Goal: Information Seeking & Learning: Learn about a topic

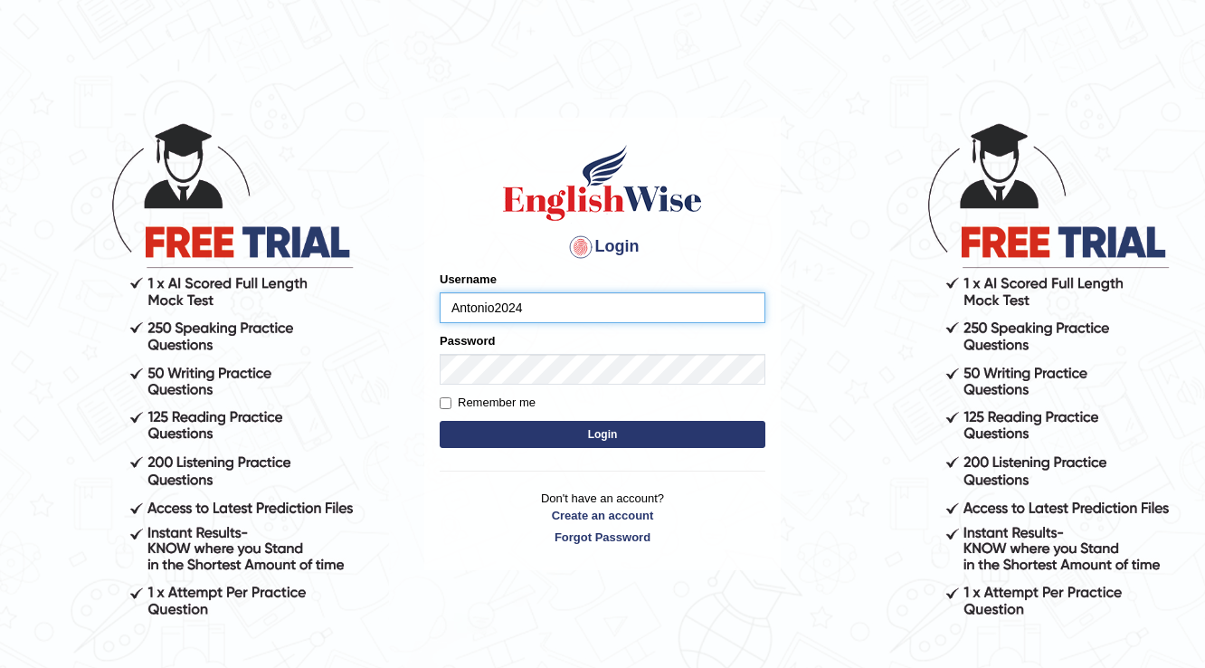
type input "Antonio2024"
click at [601, 433] on button "Login" at bounding box center [603, 434] width 326 height 27
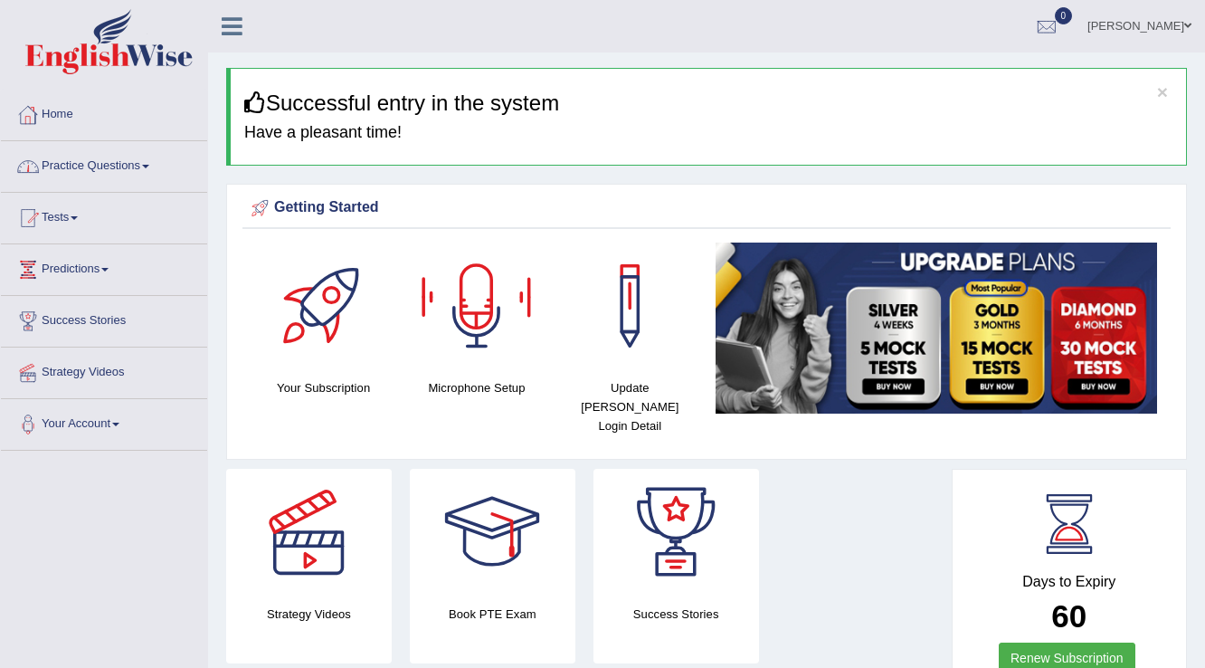
click at [149, 165] on span at bounding box center [145, 167] width 7 height 4
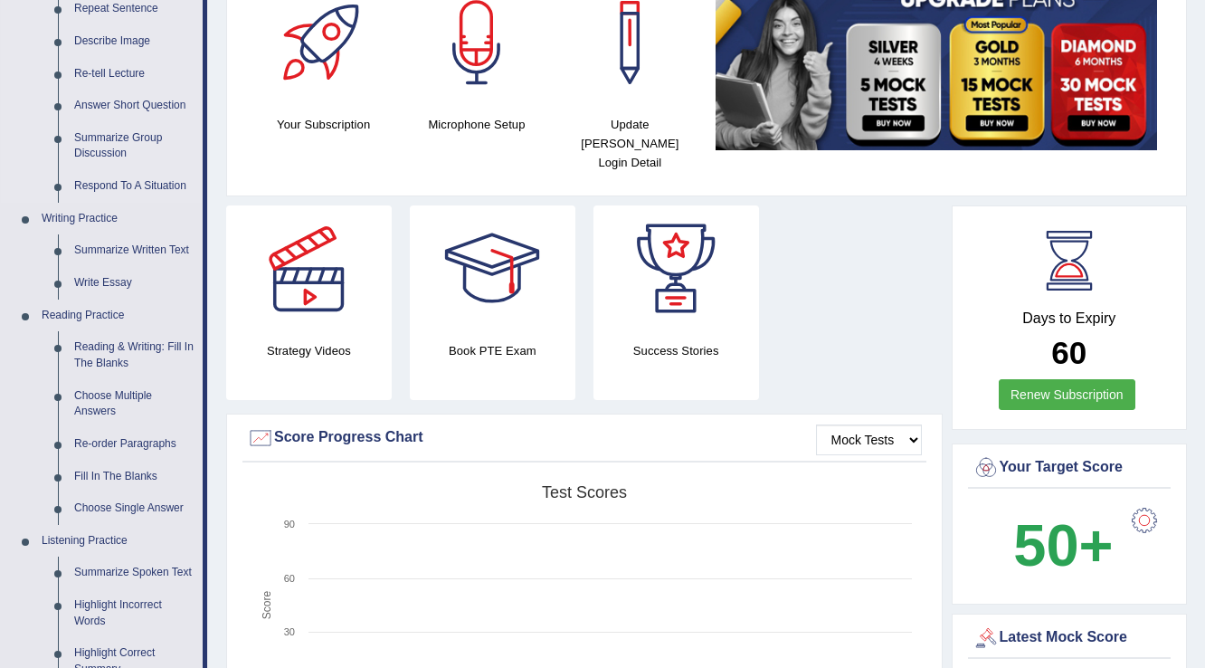
scroll to position [290, 0]
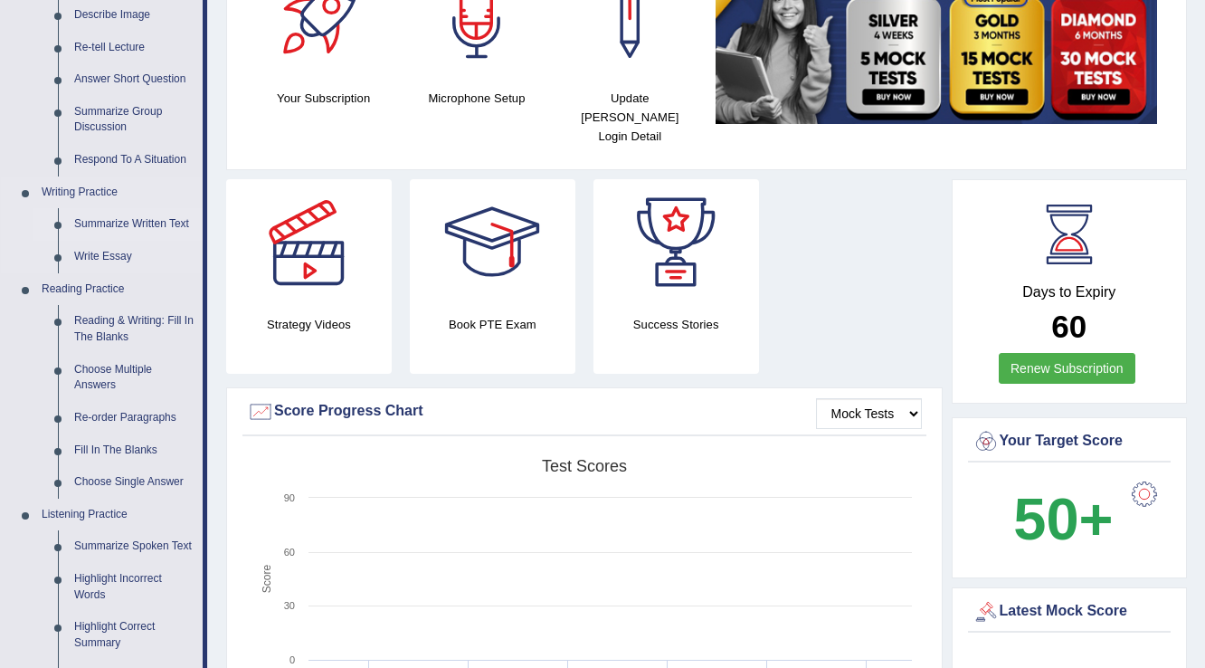
click at [143, 220] on link "Summarize Written Text" at bounding box center [134, 224] width 137 height 33
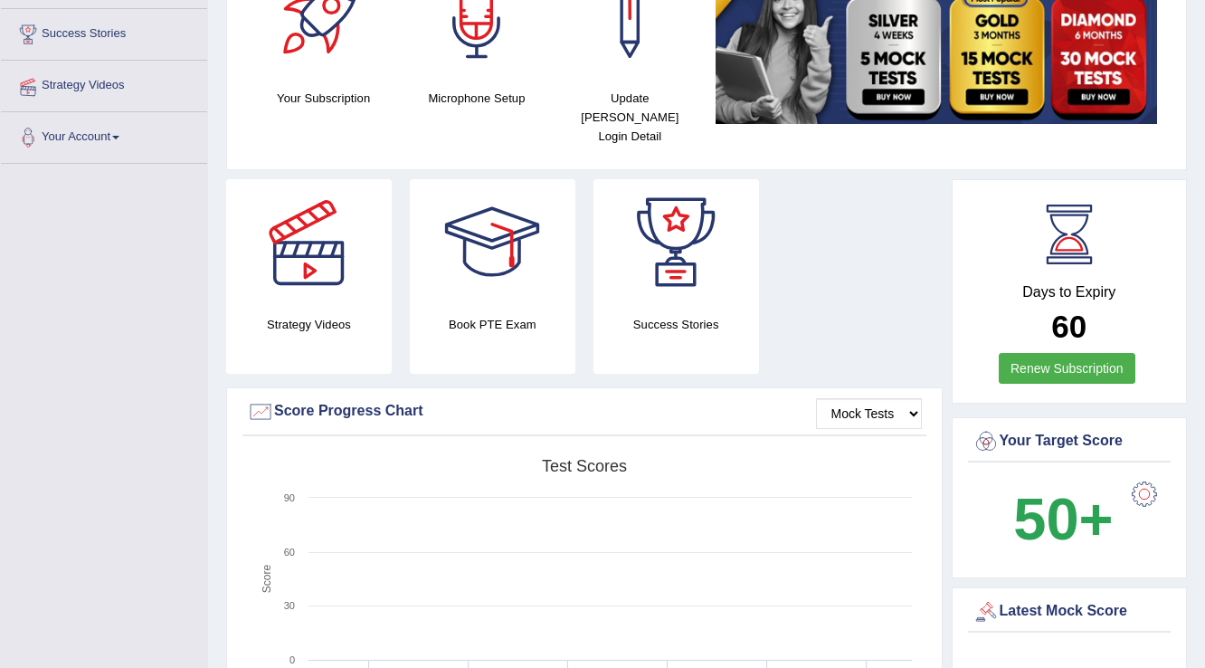
scroll to position [293, 0]
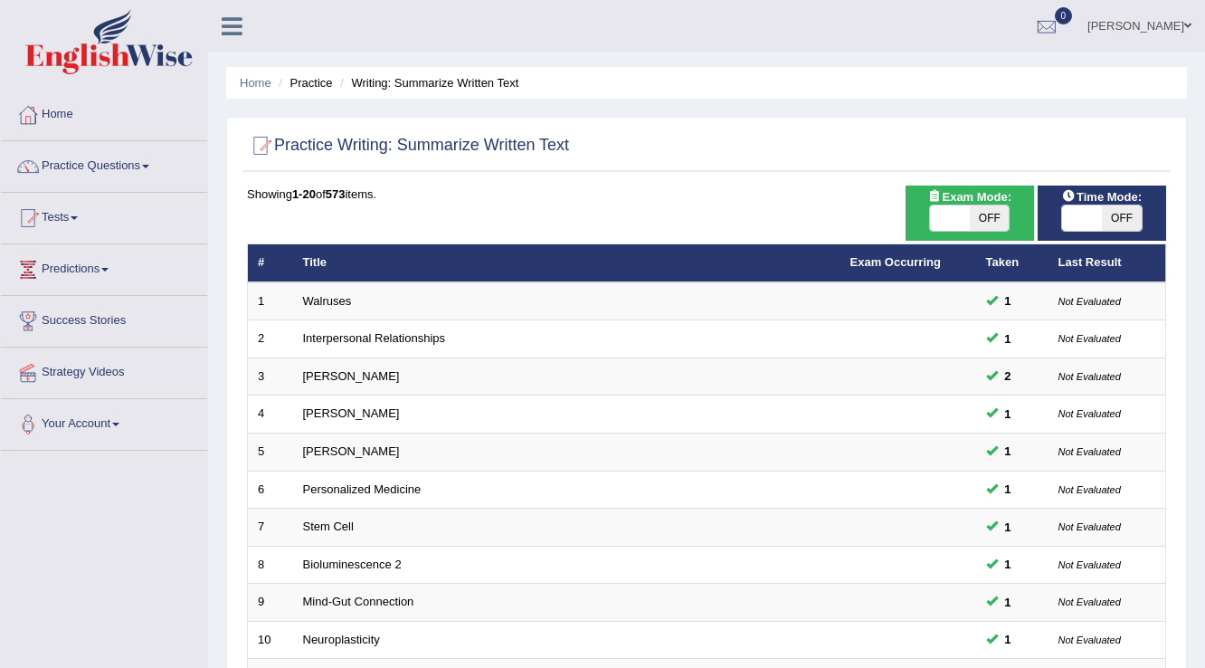
click at [147, 163] on link "Practice Questions" at bounding box center [104, 163] width 206 height 45
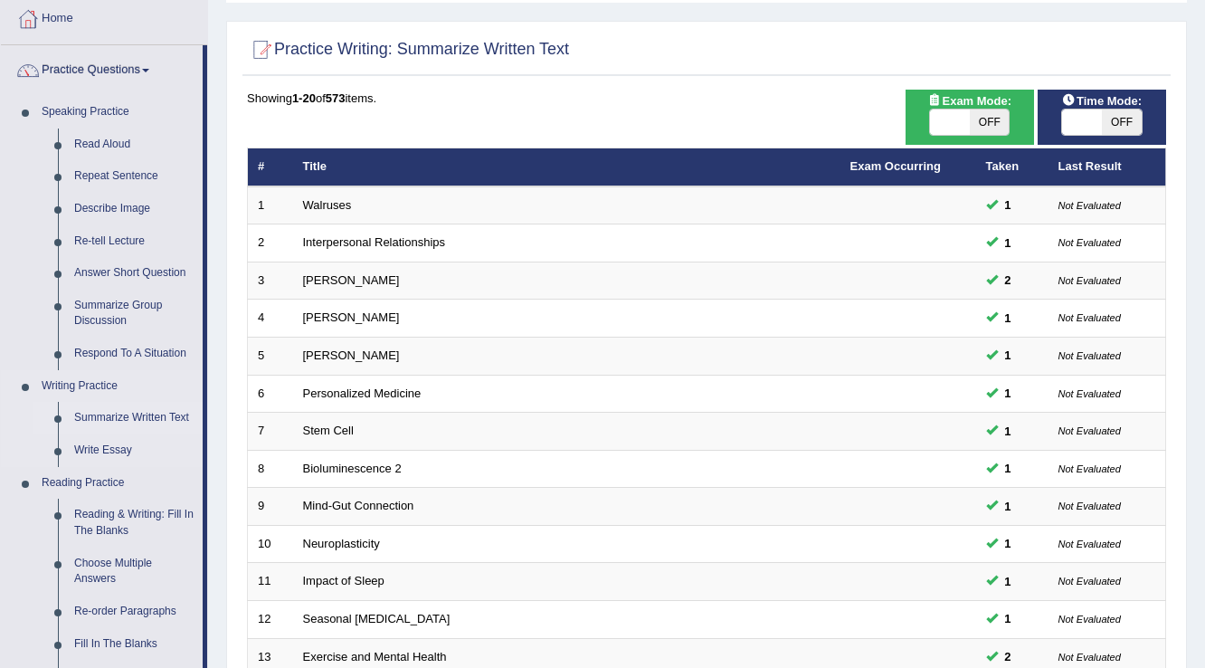
scroll to position [72, 0]
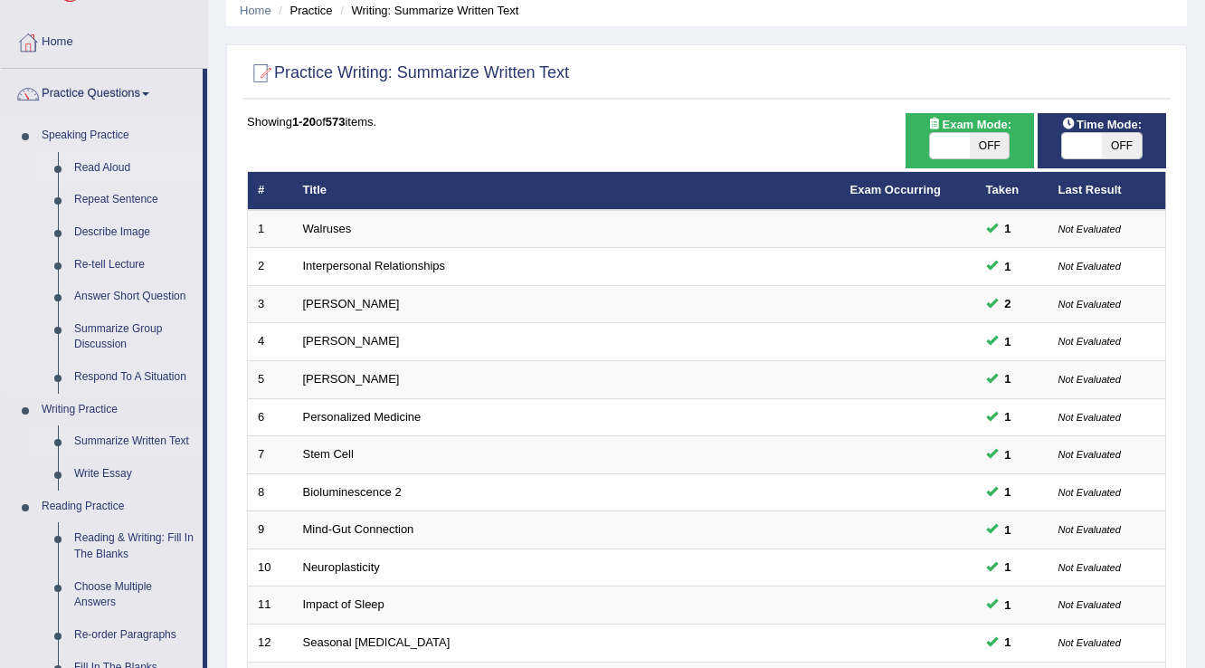
click at [117, 169] on link "Read Aloud" at bounding box center [134, 168] width 137 height 33
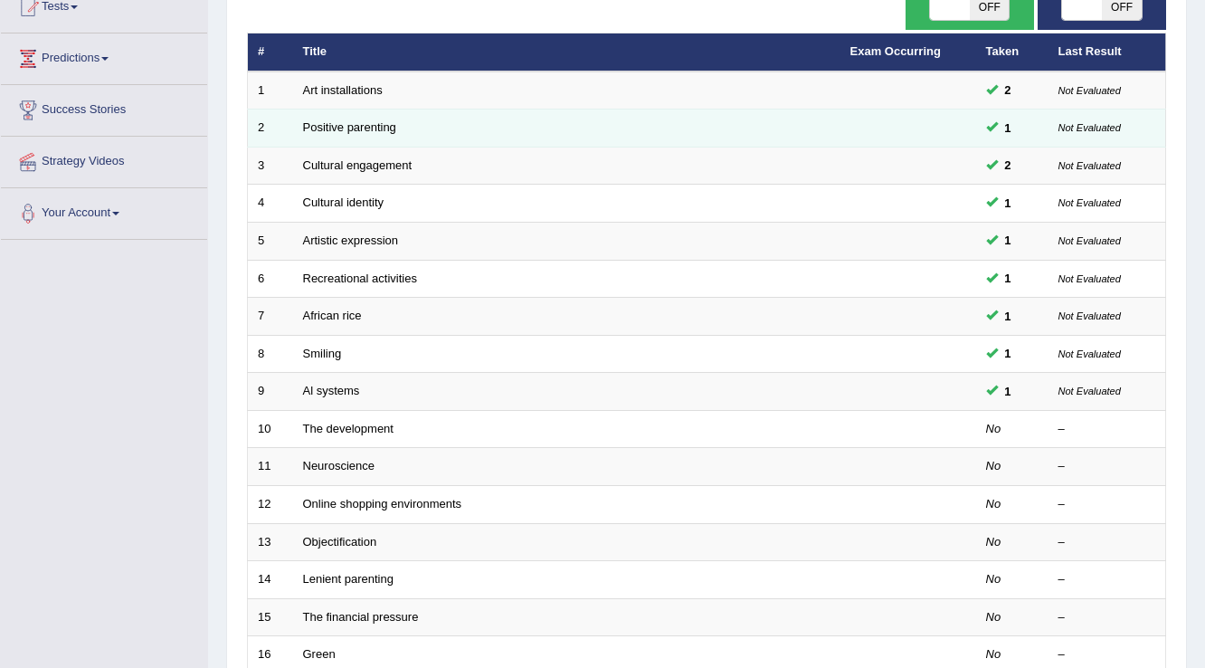
scroll to position [217, 0]
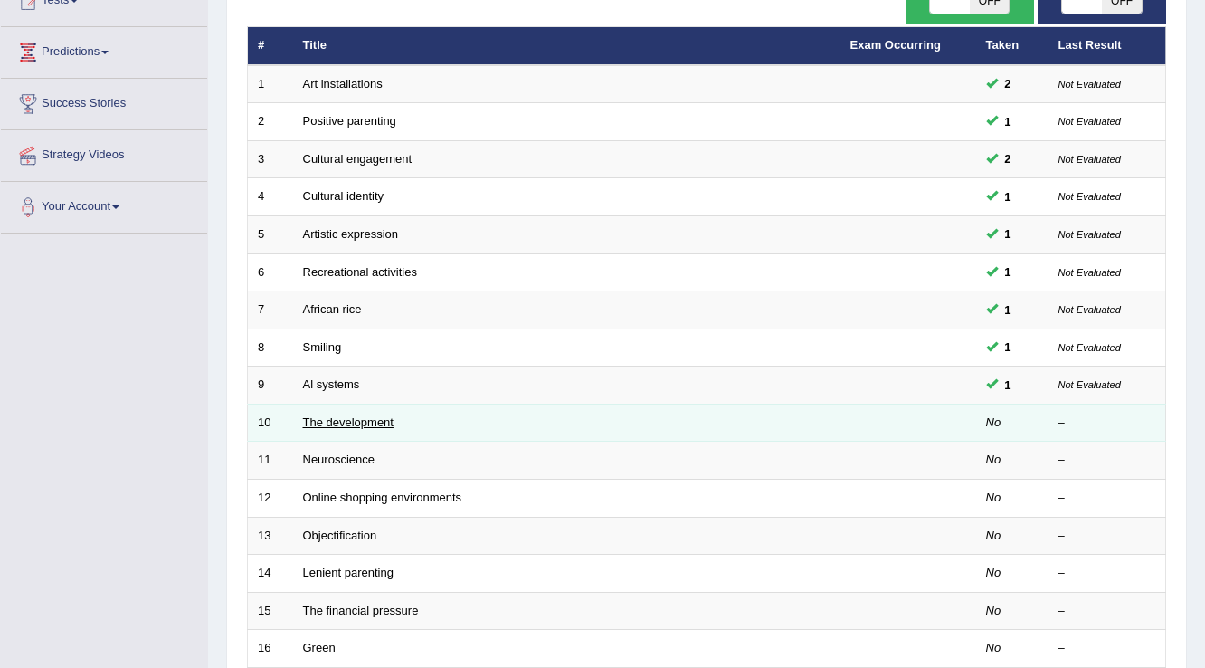
click at [334, 416] on link "The development" at bounding box center [348, 422] width 90 height 14
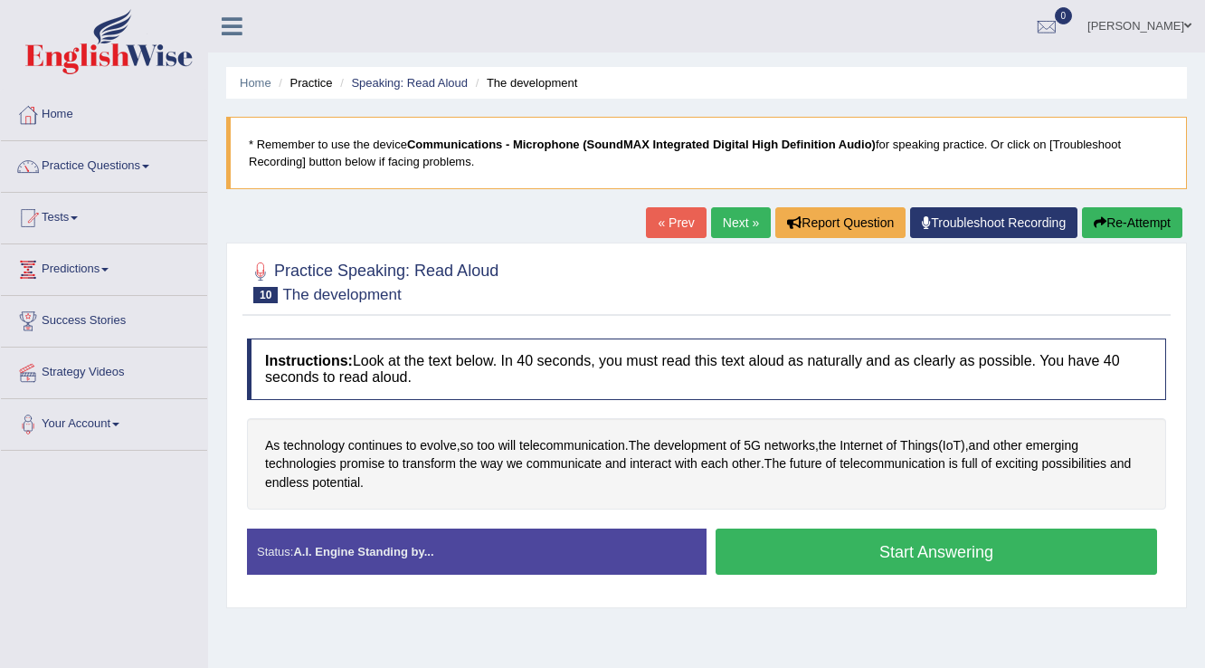
click at [149, 167] on span at bounding box center [145, 167] width 7 height 4
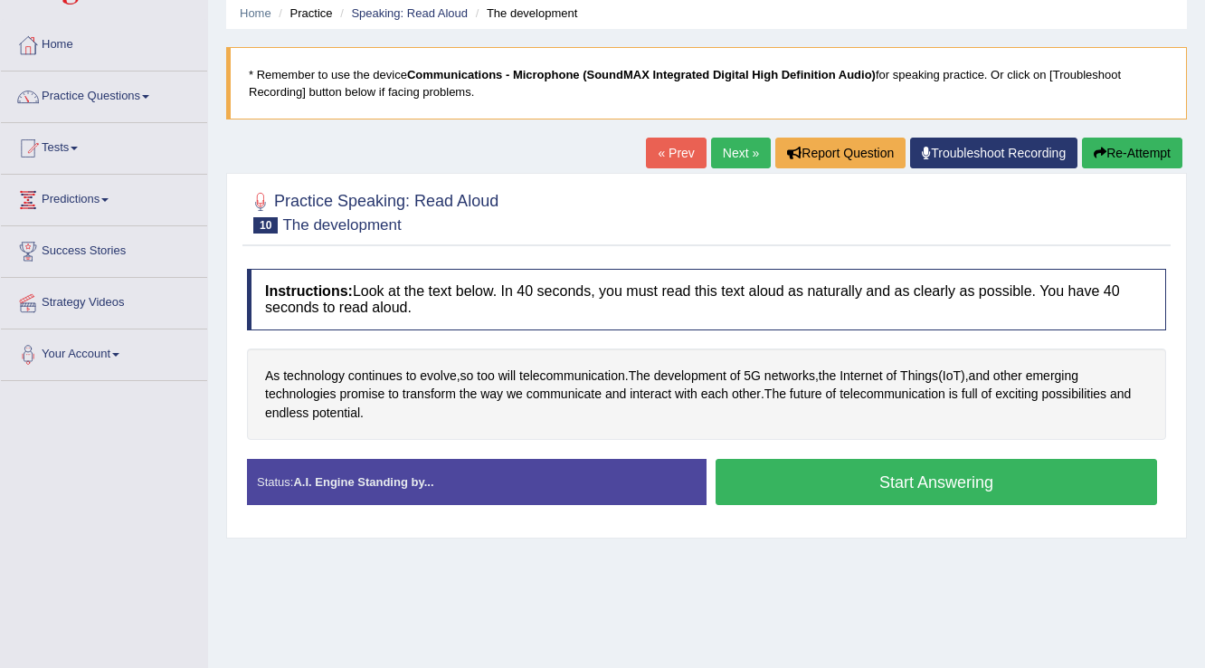
scroll to position [72, 0]
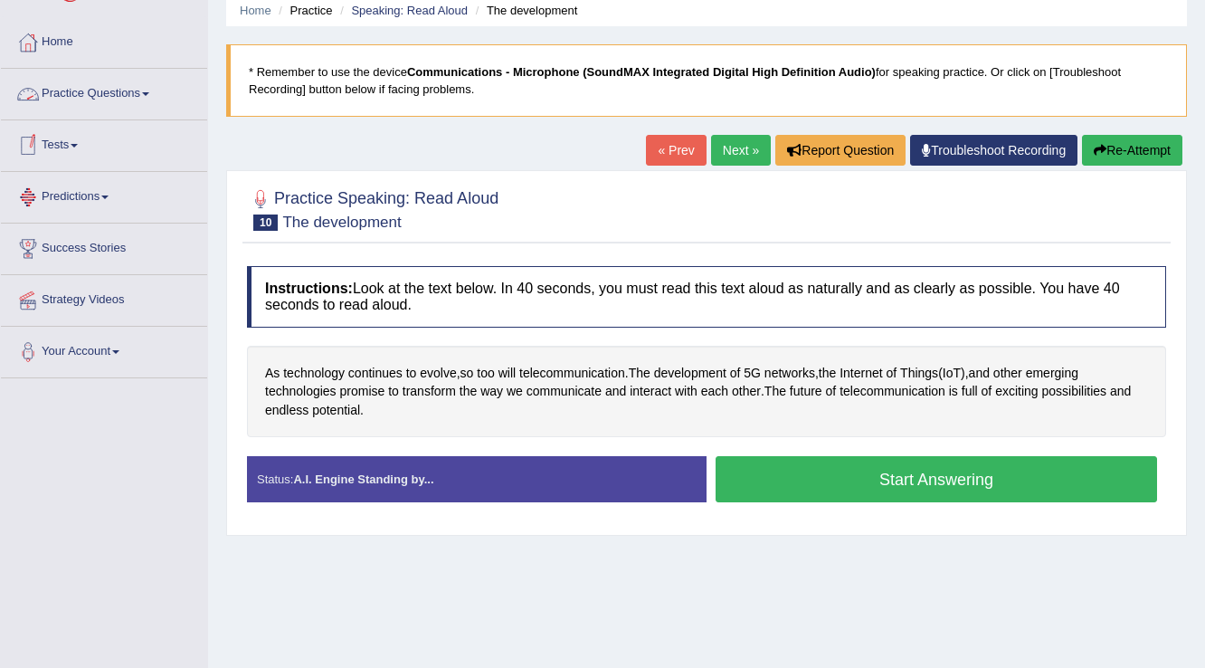
click at [149, 94] on span at bounding box center [145, 94] width 7 height 4
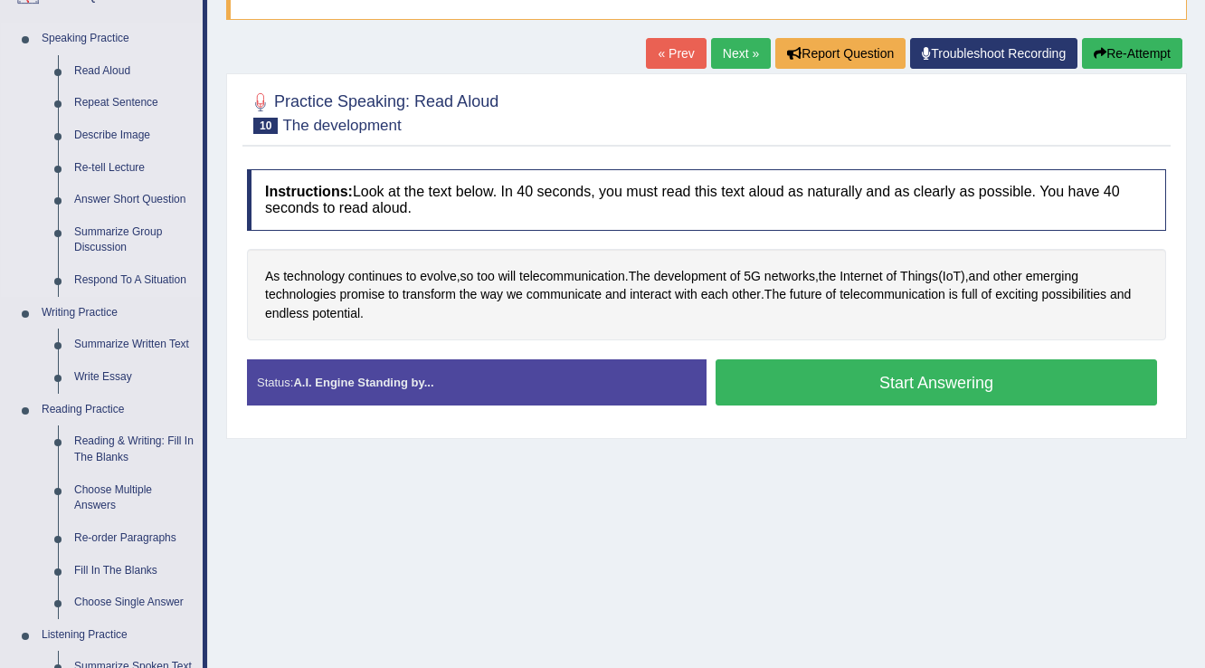
scroll to position [217, 0]
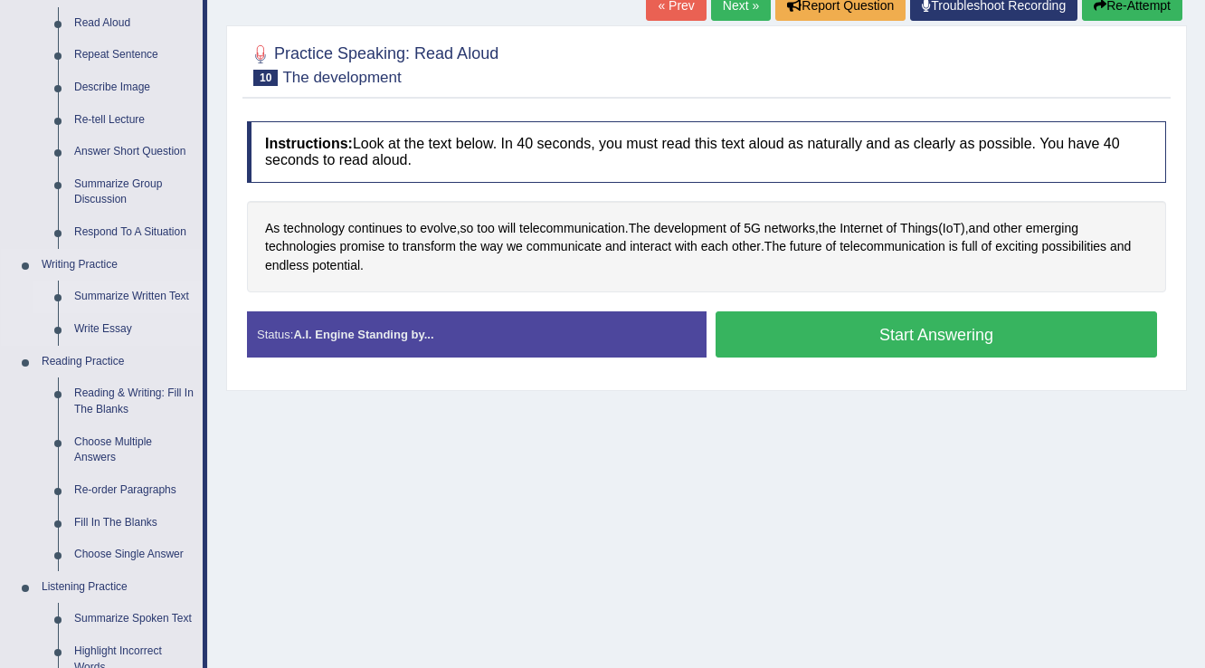
click at [167, 299] on link "Summarize Written Text" at bounding box center [134, 297] width 137 height 33
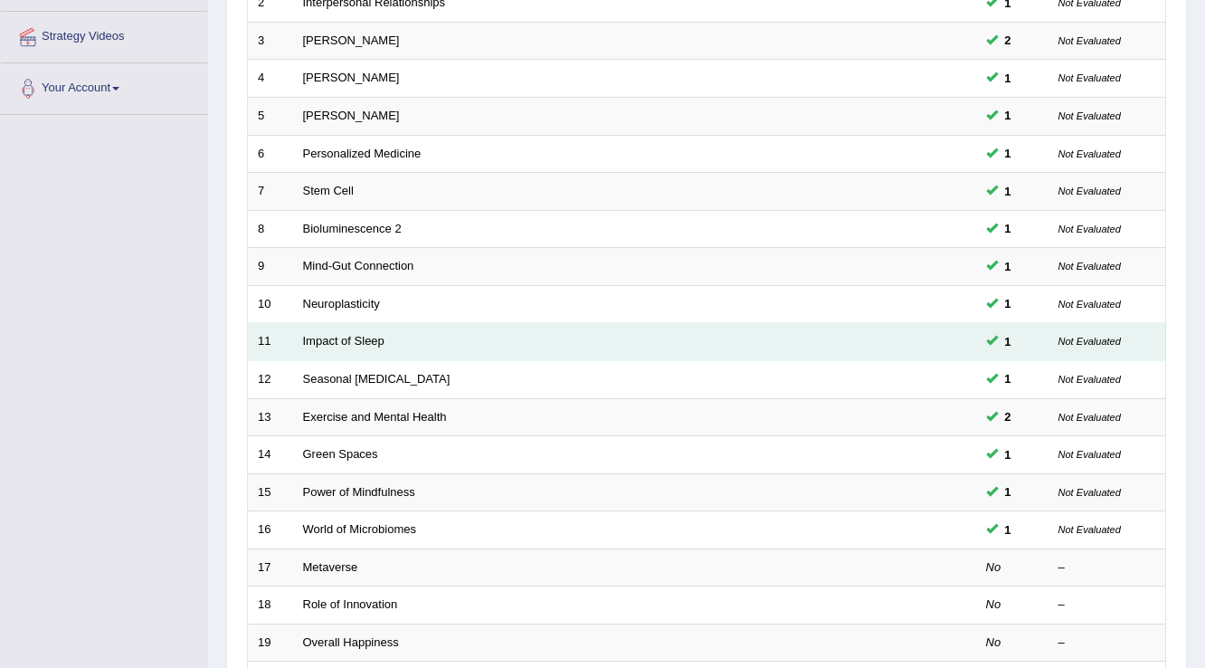
scroll to position [362, 0]
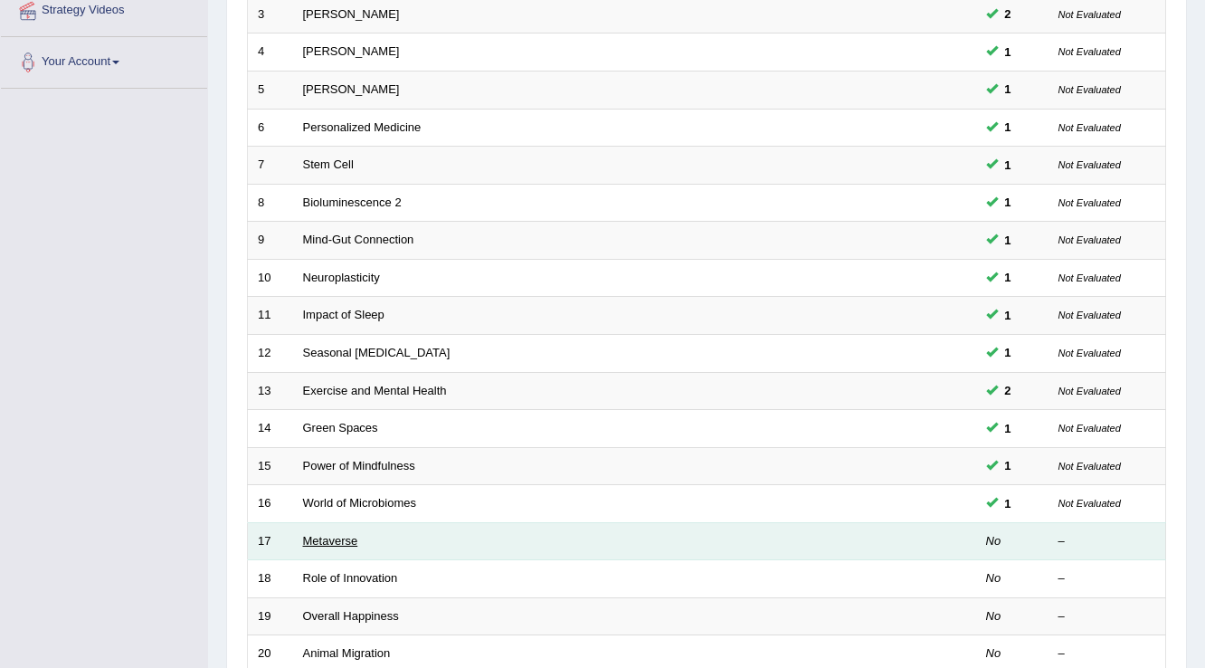
click at [325, 536] on link "Metaverse" at bounding box center [330, 541] width 55 height 14
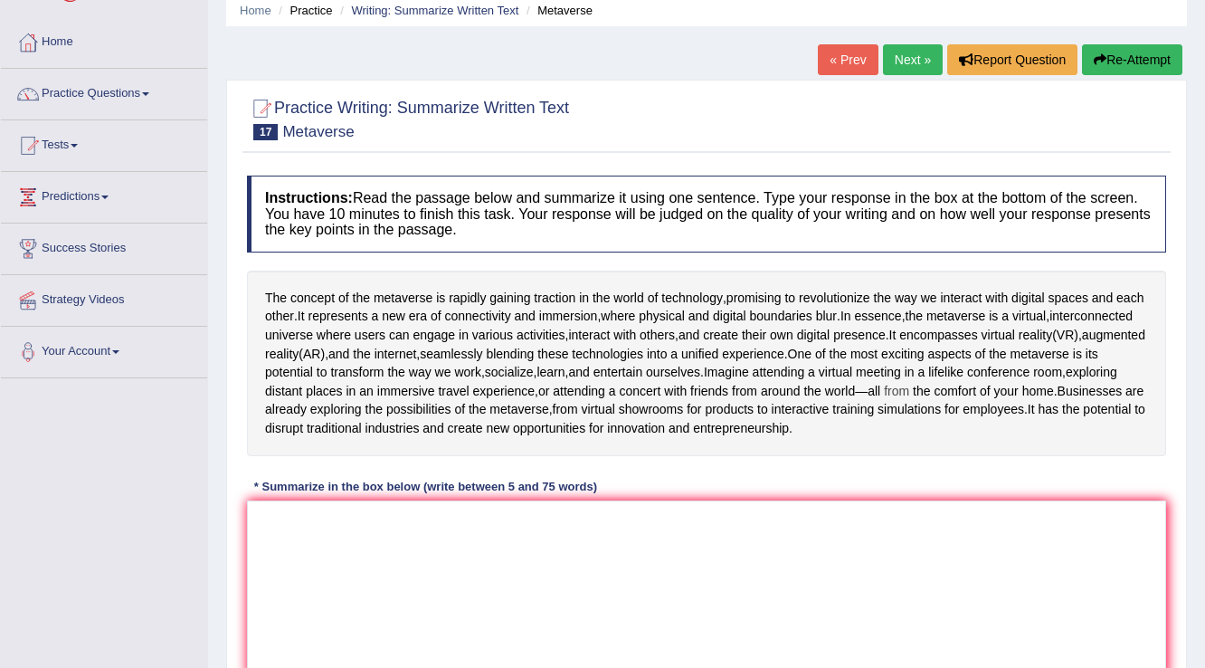
scroll to position [145, 0]
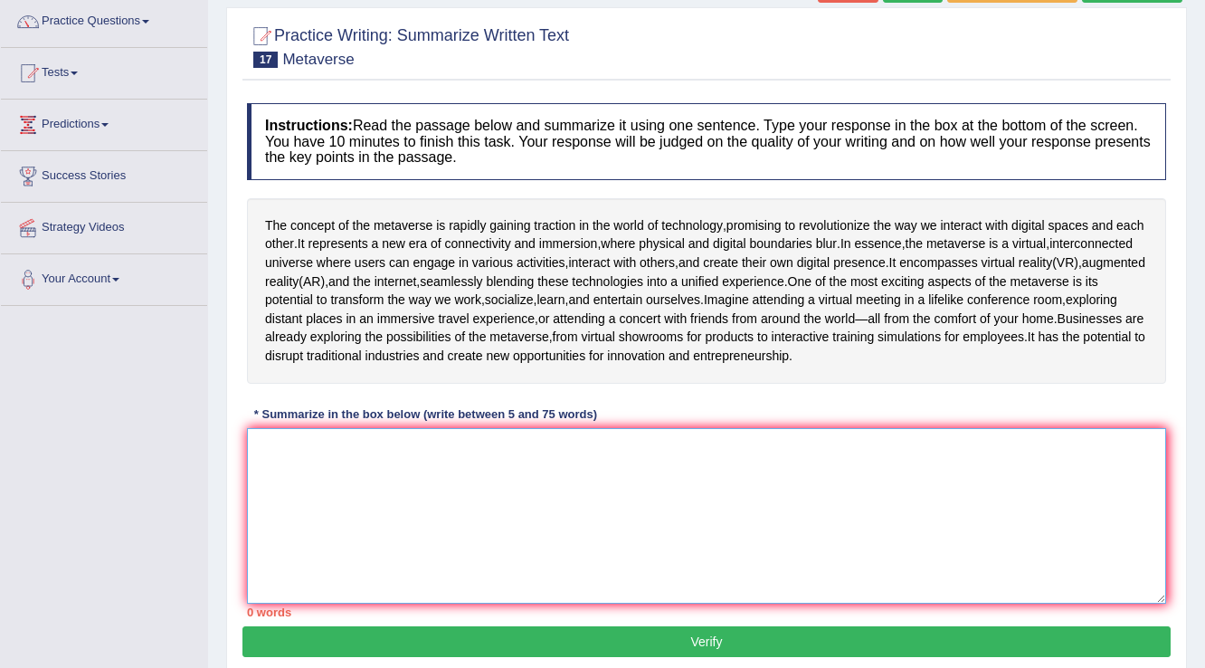
click at [391, 525] on textarea at bounding box center [706, 516] width 919 height 176
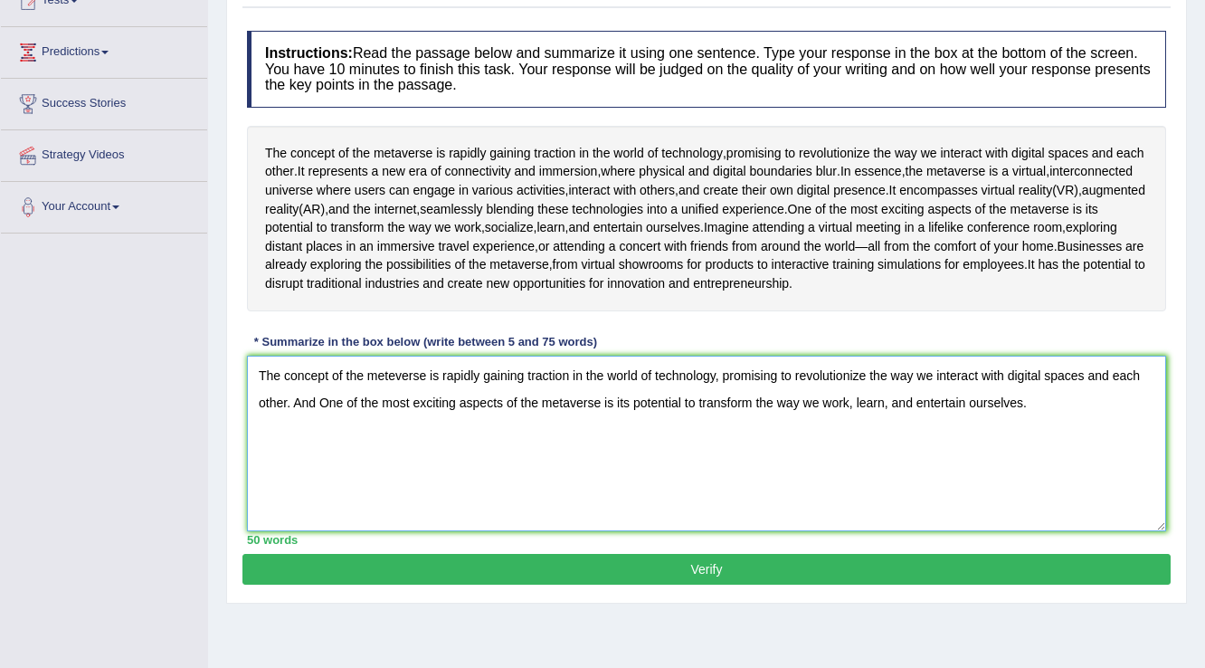
scroll to position [282, 0]
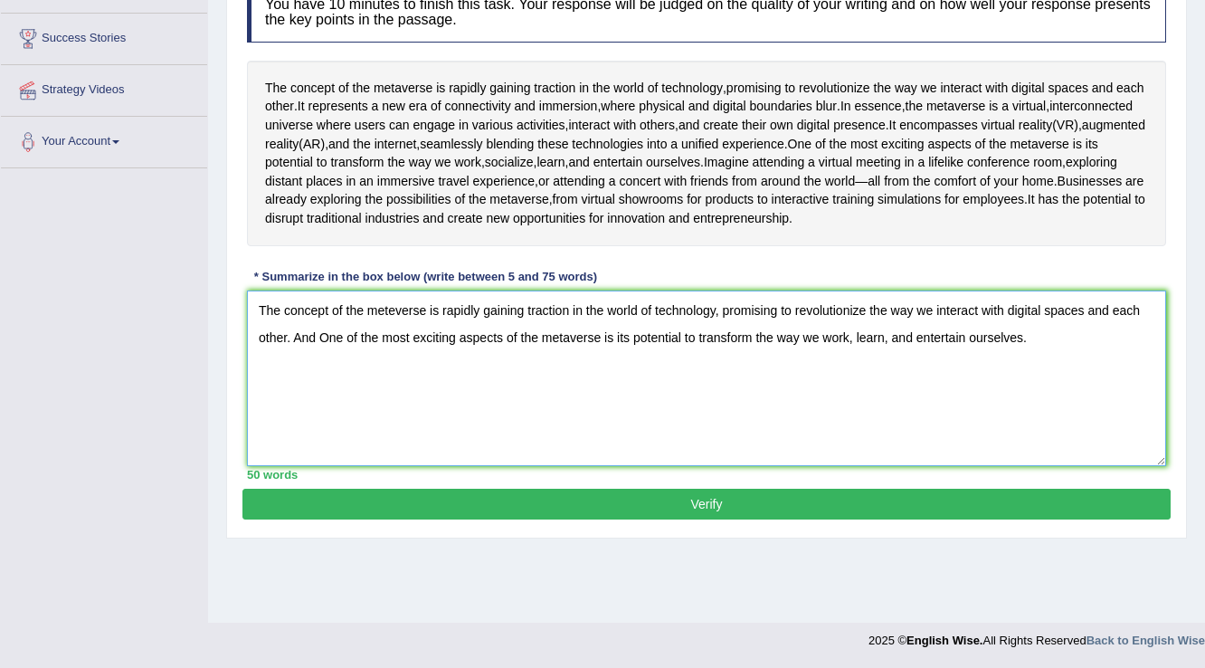
type textarea "The concept of the meteverse is rapidly gaining traction in the world of techno…"
click at [704, 519] on button "Verify" at bounding box center [707, 504] width 928 height 31
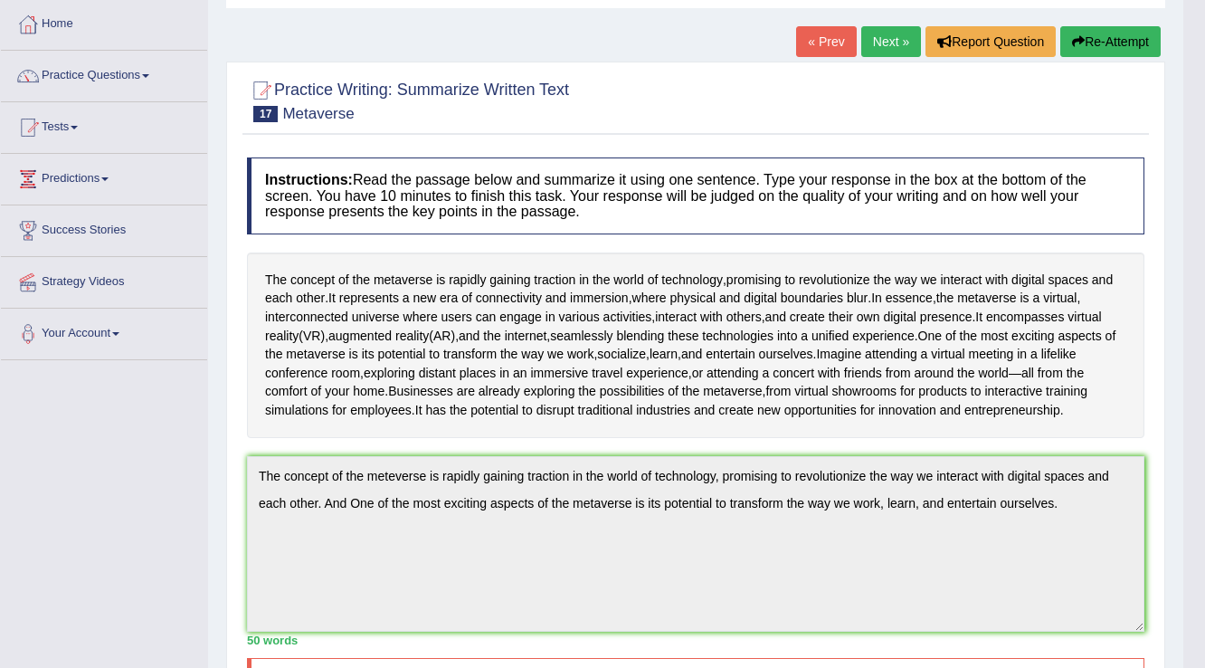
scroll to position [0, 0]
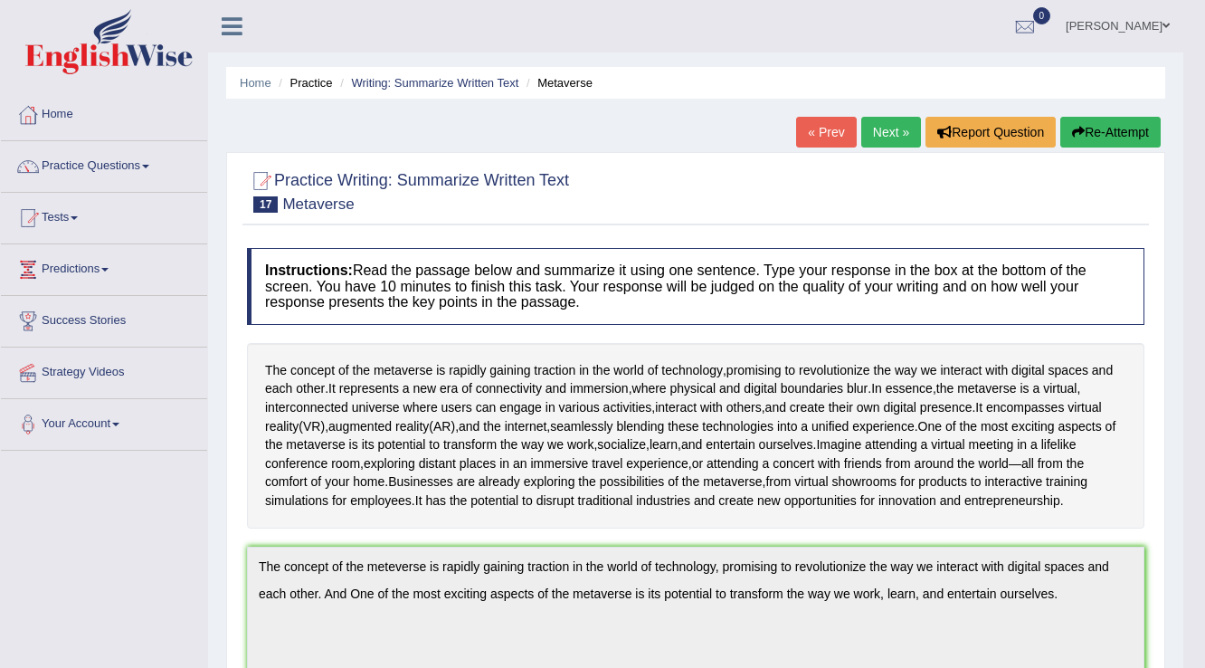
click at [889, 127] on link "Next »" at bounding box center [891, 132] width 60 height 31
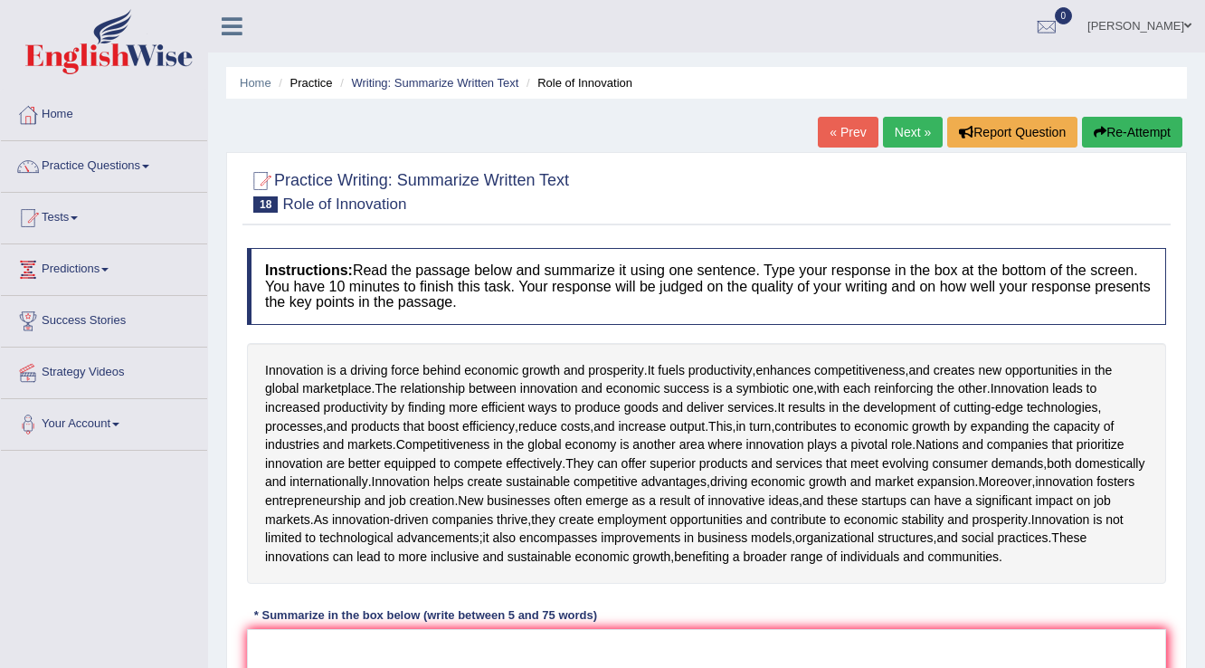
click at [841, 135] on link "« Prev" at bounding box center [848, 132] width 60 height 31
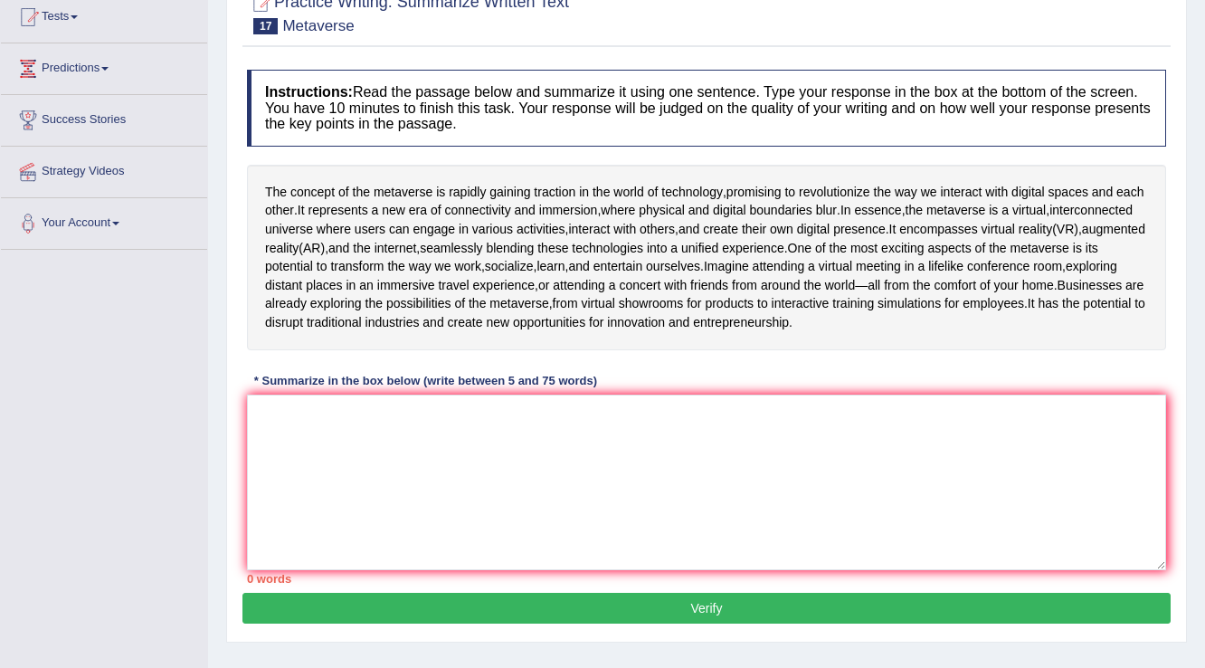
scroll to position [217, 0]
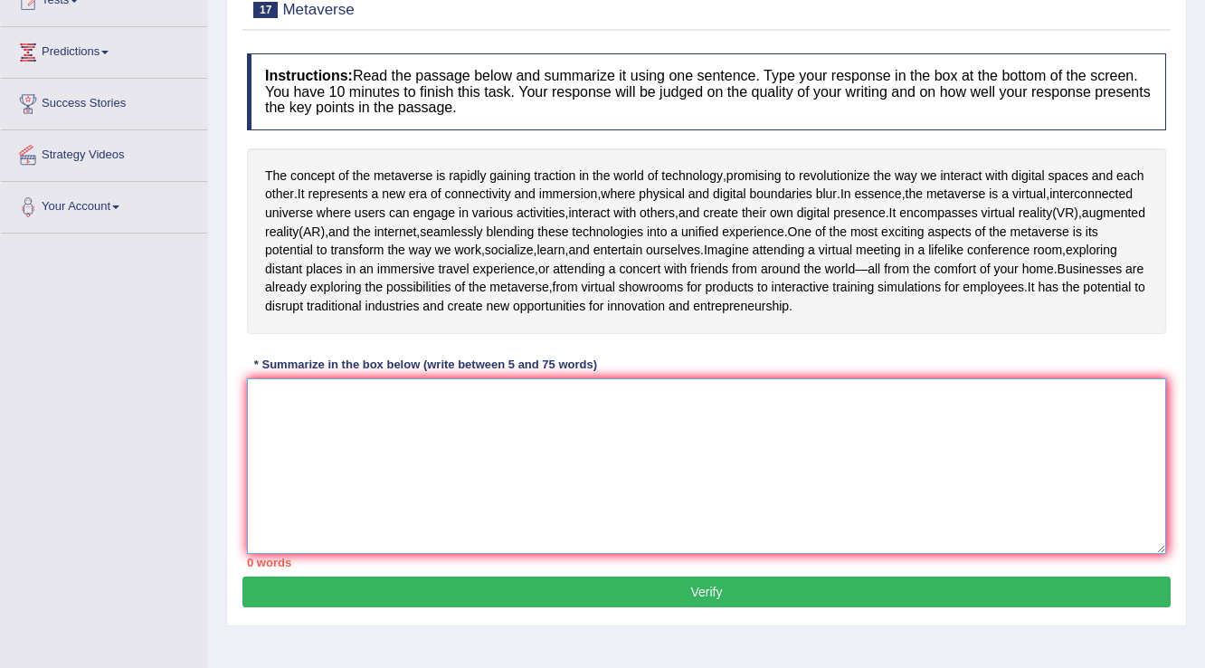
click at [319, 463] on textarea at bounding box center [706, 466] width 919 height 176
type textarea "T"
type textarea "i"
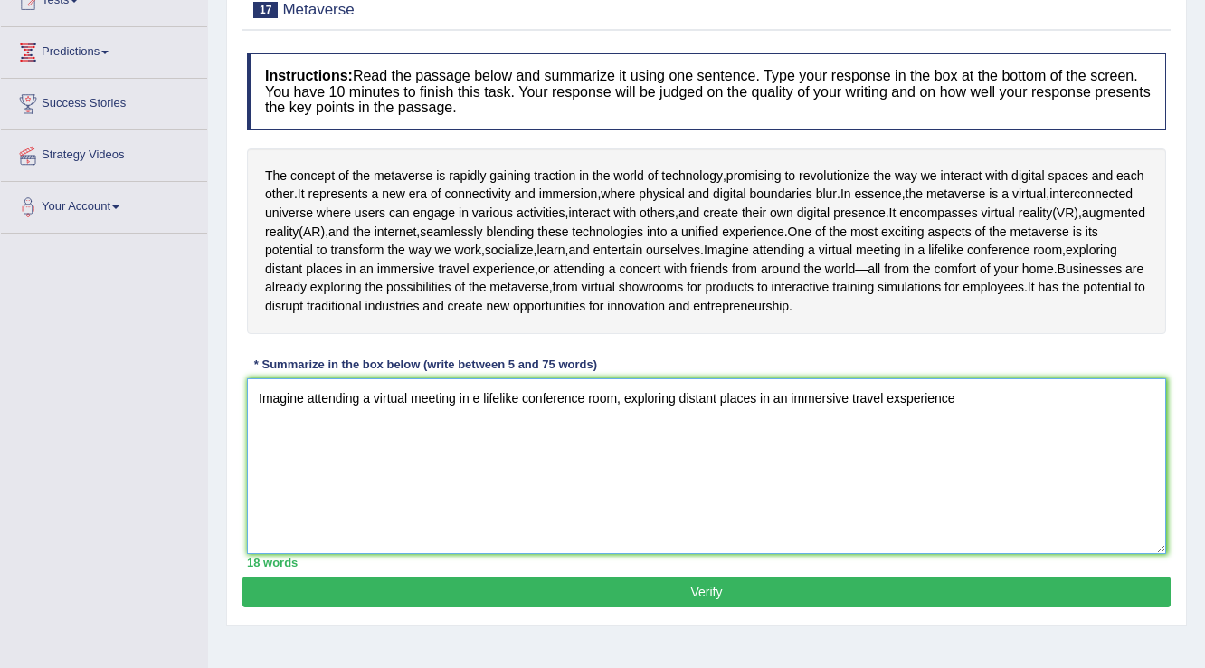
click at [906, 433] on textarea "Imagine attending a virtual meeting in e lifelike conference room, exploring di…" at bounding box center [706, 466] width 919 height 176
click at [968, 428] on textarea "Imagine attending a virtual meeting in e lifelike conference room, exploring di…" at bounding box center [706, 466] width 919 height 176
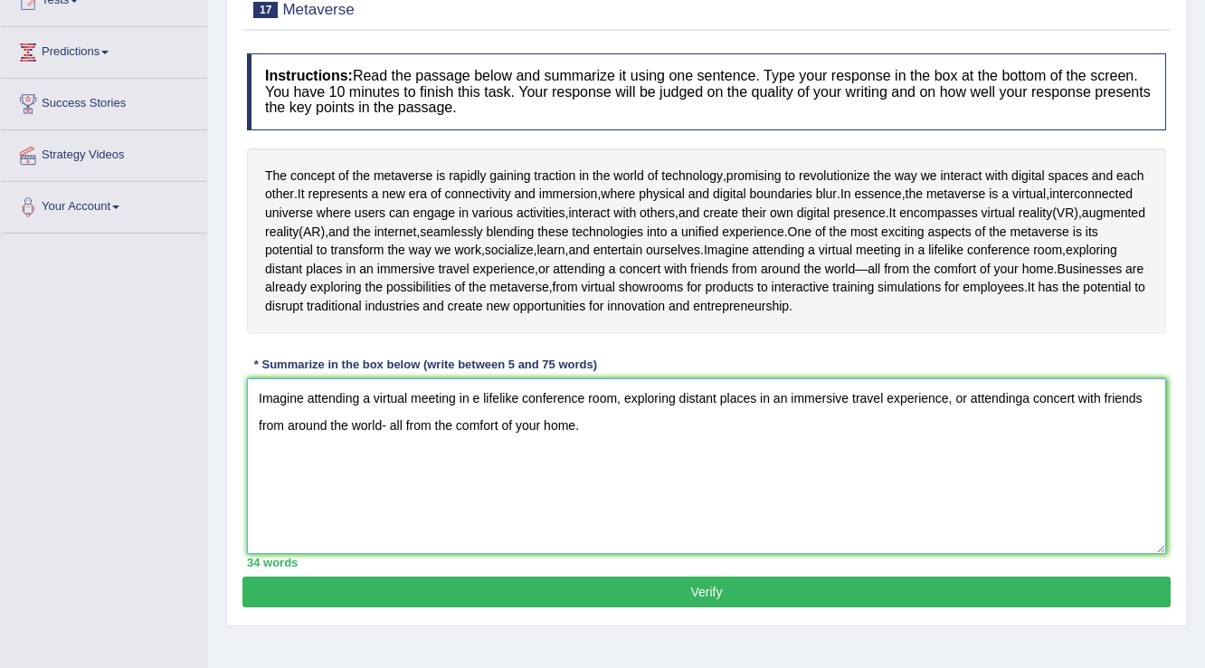
type textarea "Imagine attending a virtual meeting in e lifelike conference room, exploring di…"
click at [703, 607] on button "Verify" at bounding box center [707, 591] width 928 height 31
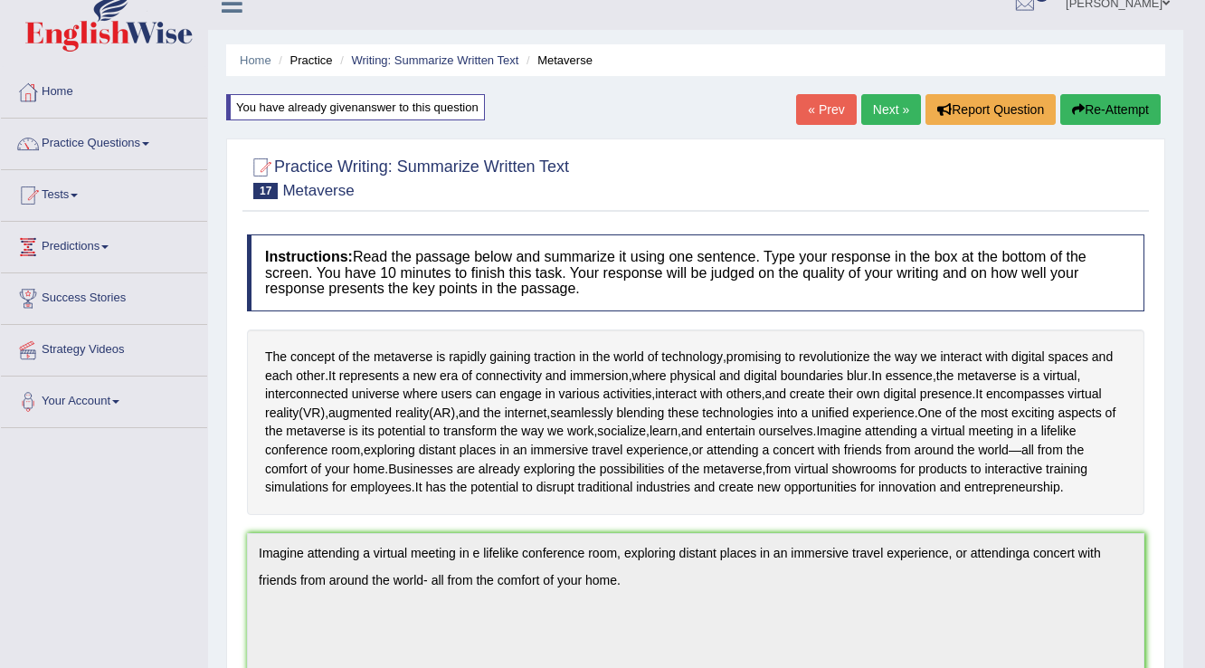
scroll to position [0, 0]
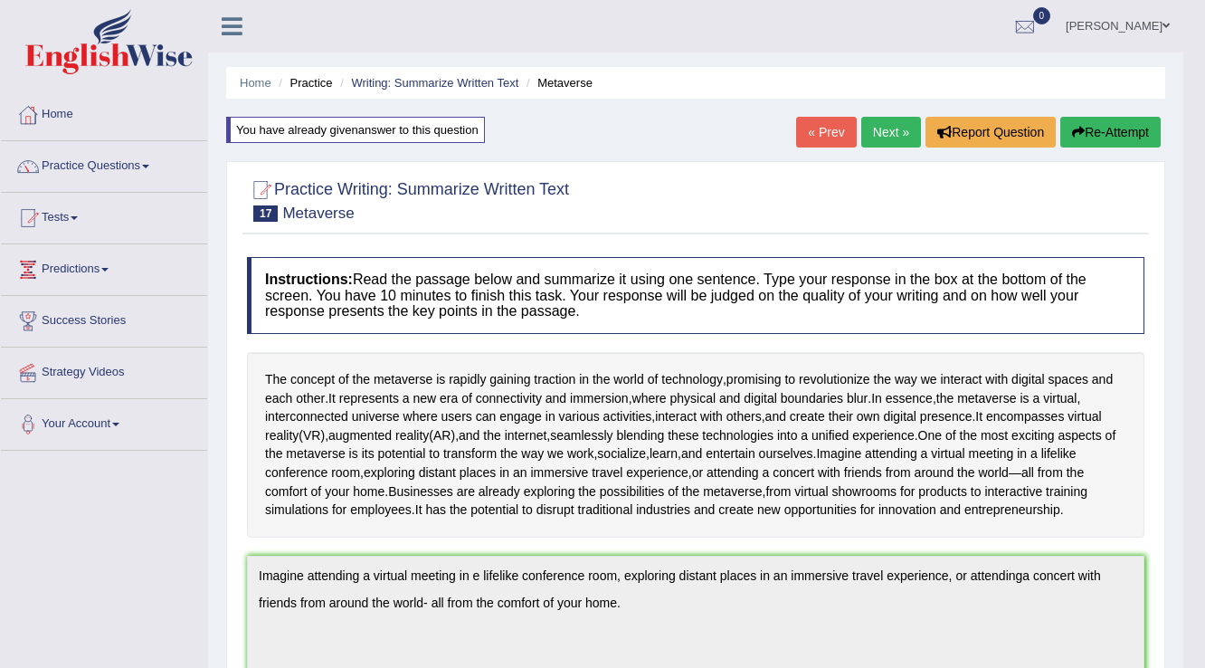
click at [893, 131] on link "Next »" at bounding box center [891, 132] width 60 height 31
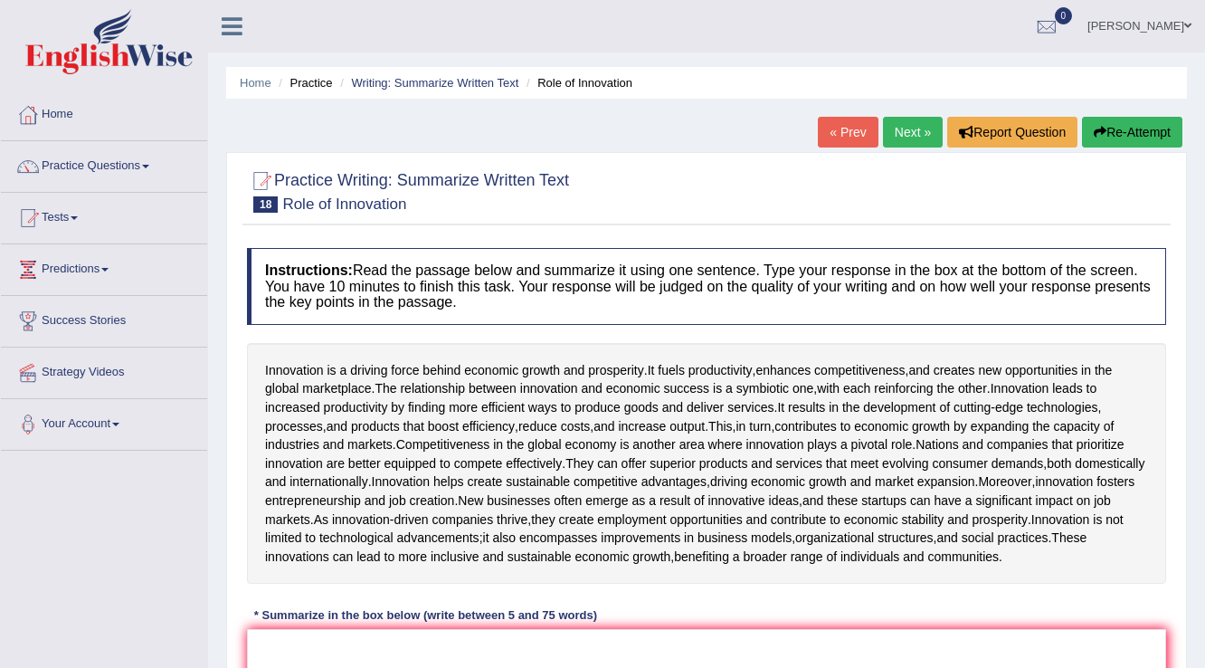
click at [901, 134] on link "Next »" at bounding box center [913, 132] width 60 height 31
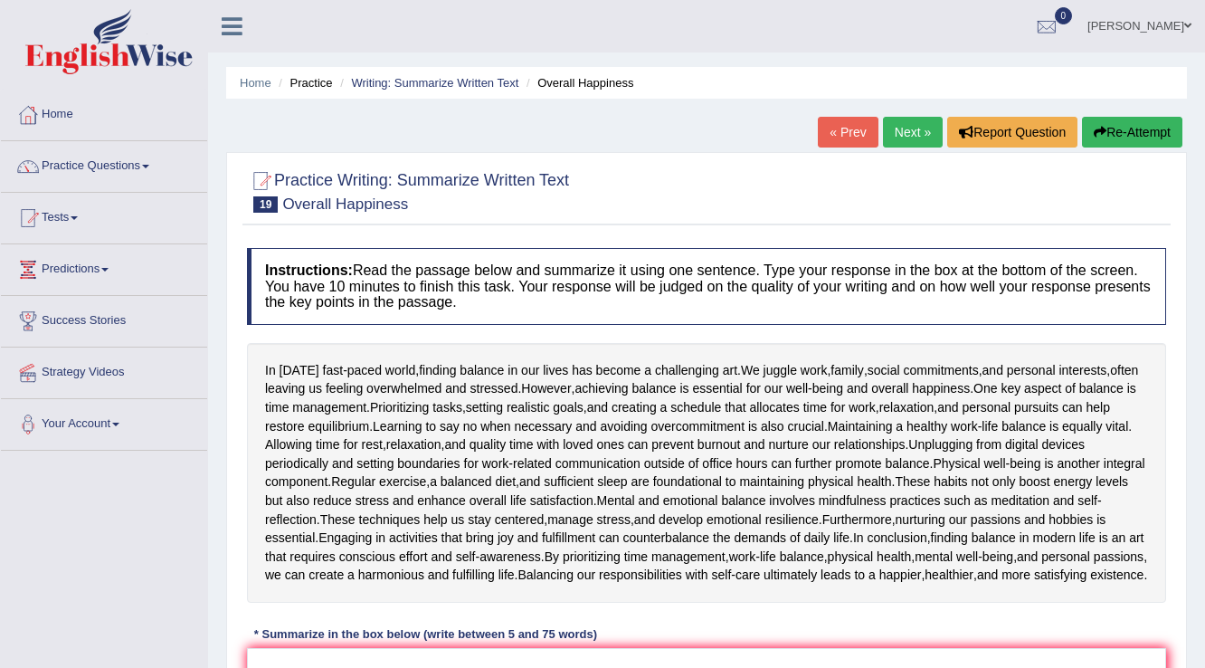
click at [849, 137] on link "« Prev" at bounding box center [848, 132] width 60 height 31
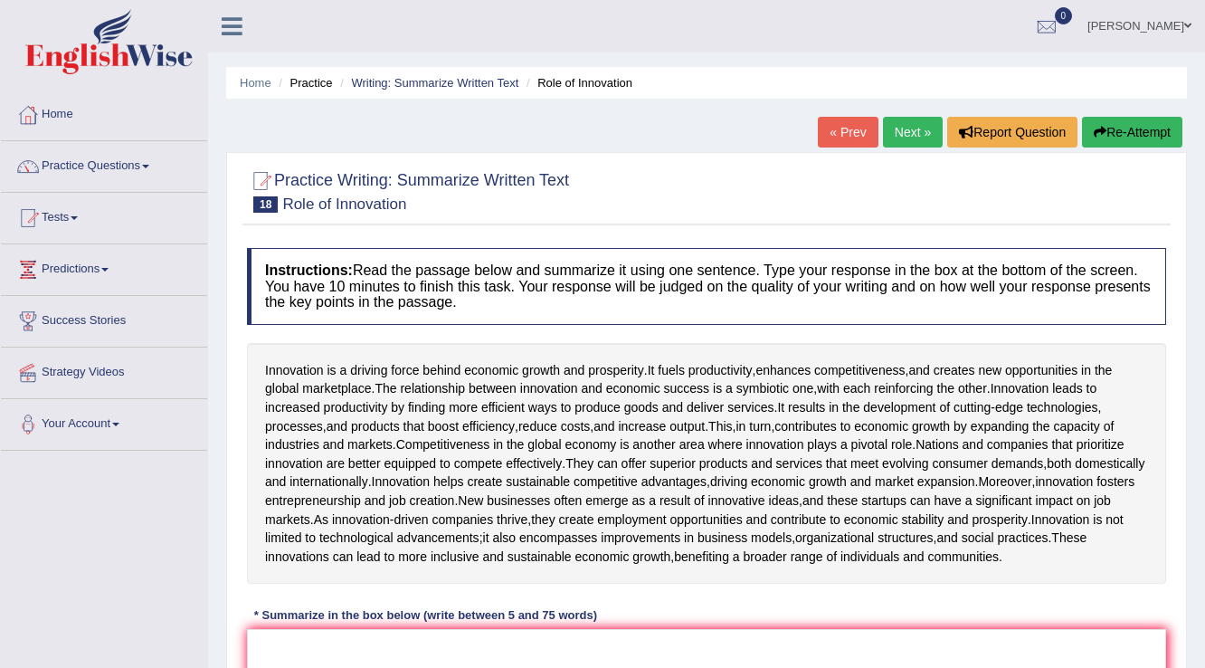
click at [906, 133] on link "Next »" at bounding box center [913, 132] width 60 height 31
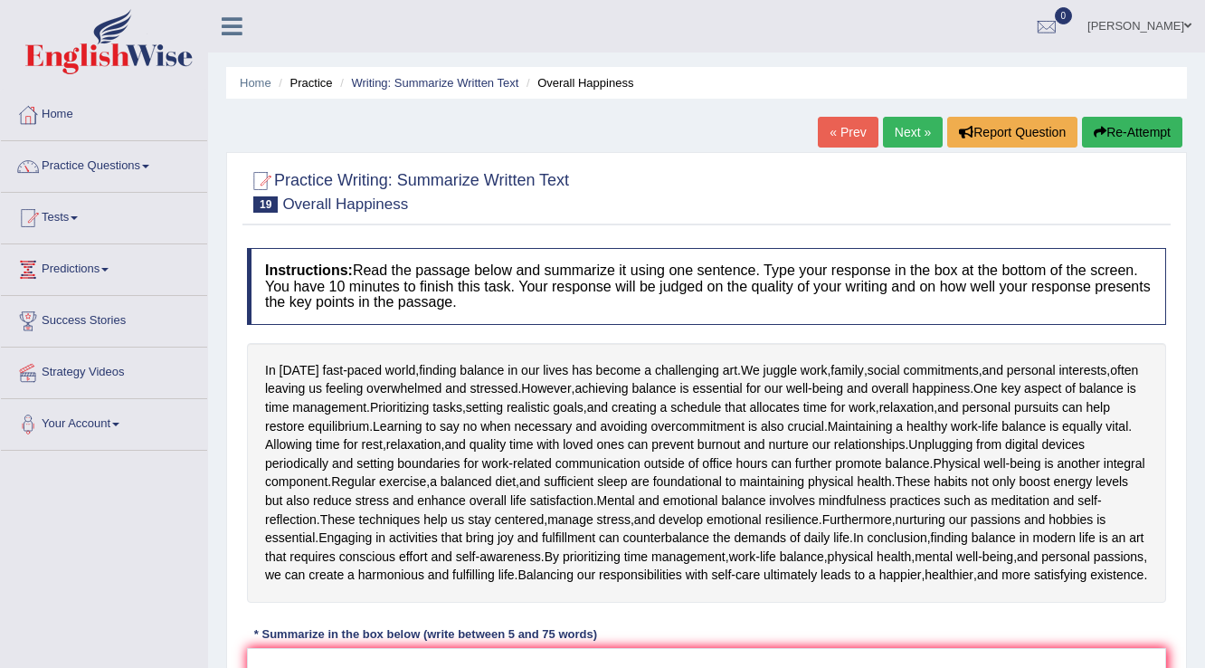
click at [905, 134] on link "Next »" at bounding box center [913, 132] width 60 height 31
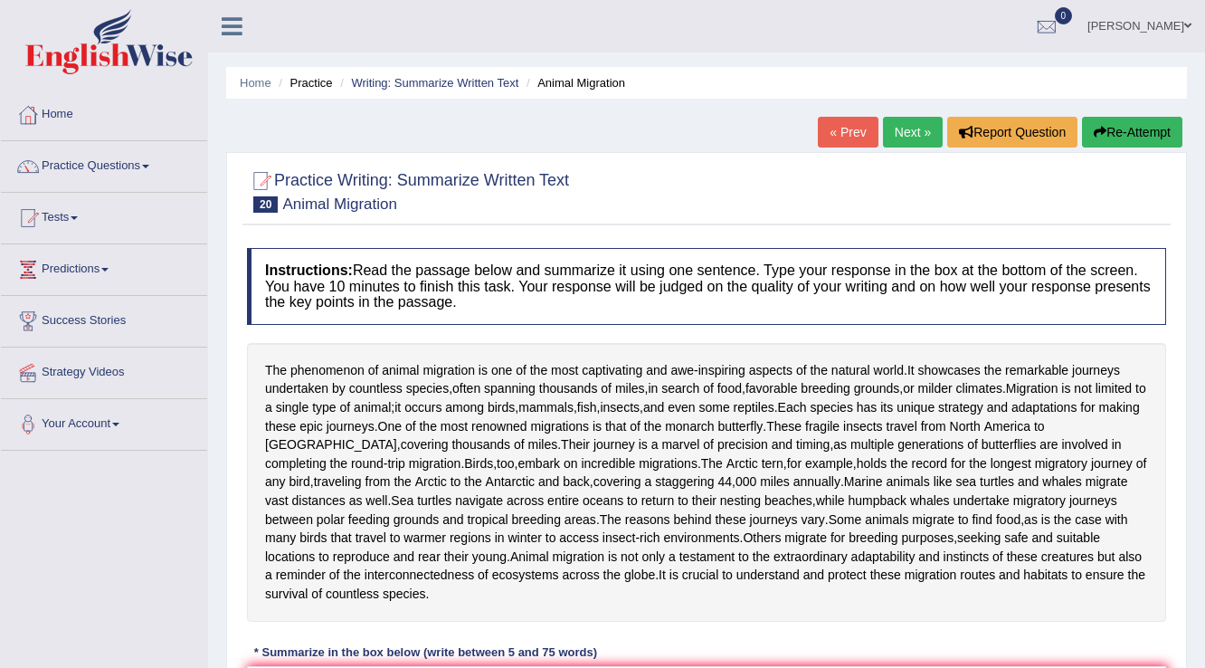
click at [849, 133] on link "« Prev" at bounding box center [848, 132] width 60 height 31
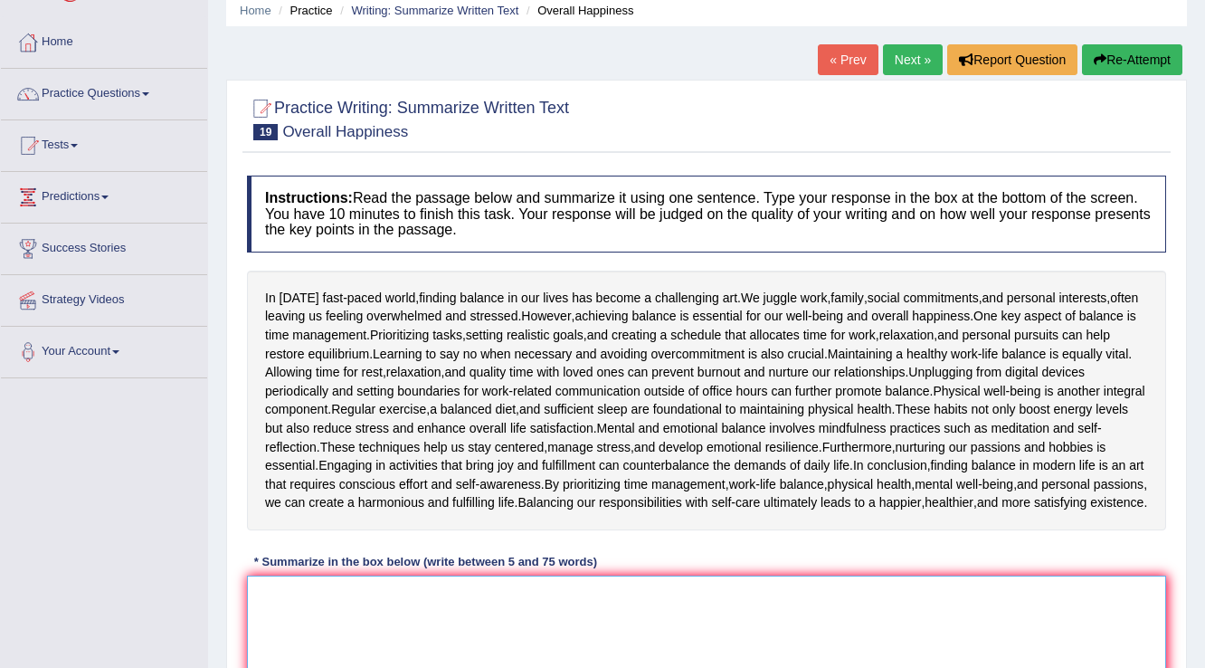
click at [380, 618] on textarea at bounding box center [706, 664] width 919 height 176
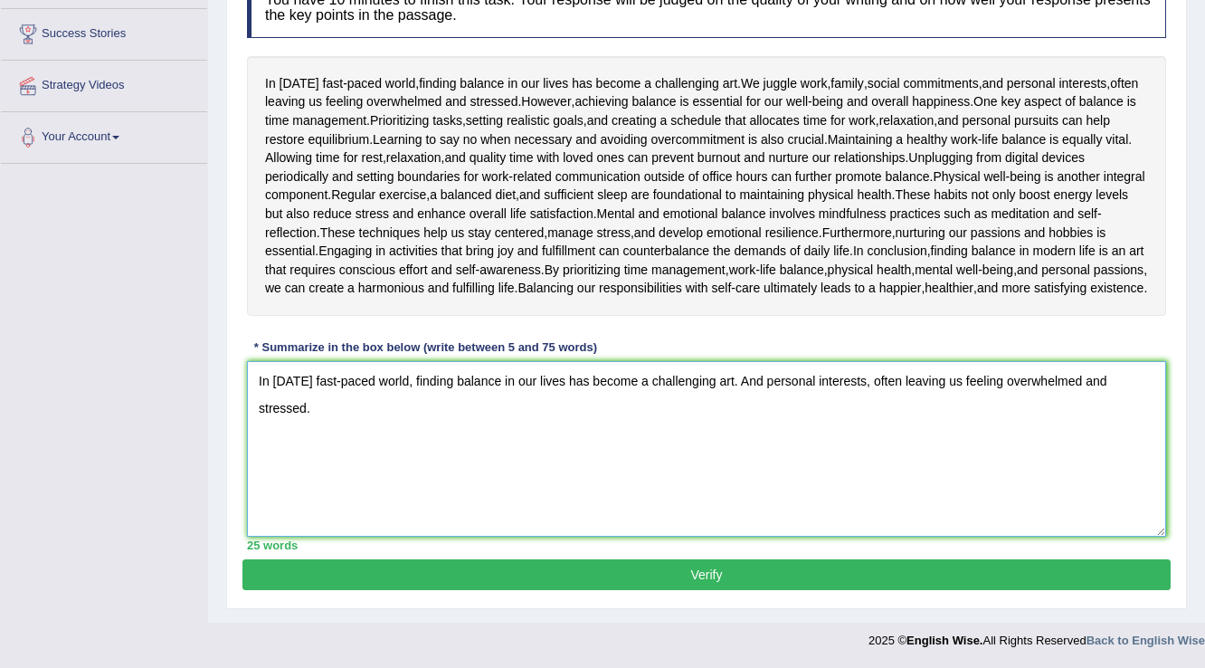
scroll to position [302, 0]
type textarea "In today's fast-paced world, finding balance in our lives has become a challeng…"
click at [711, 573] on button "Verify" at bounding box center [707, 574] width 928 height 31
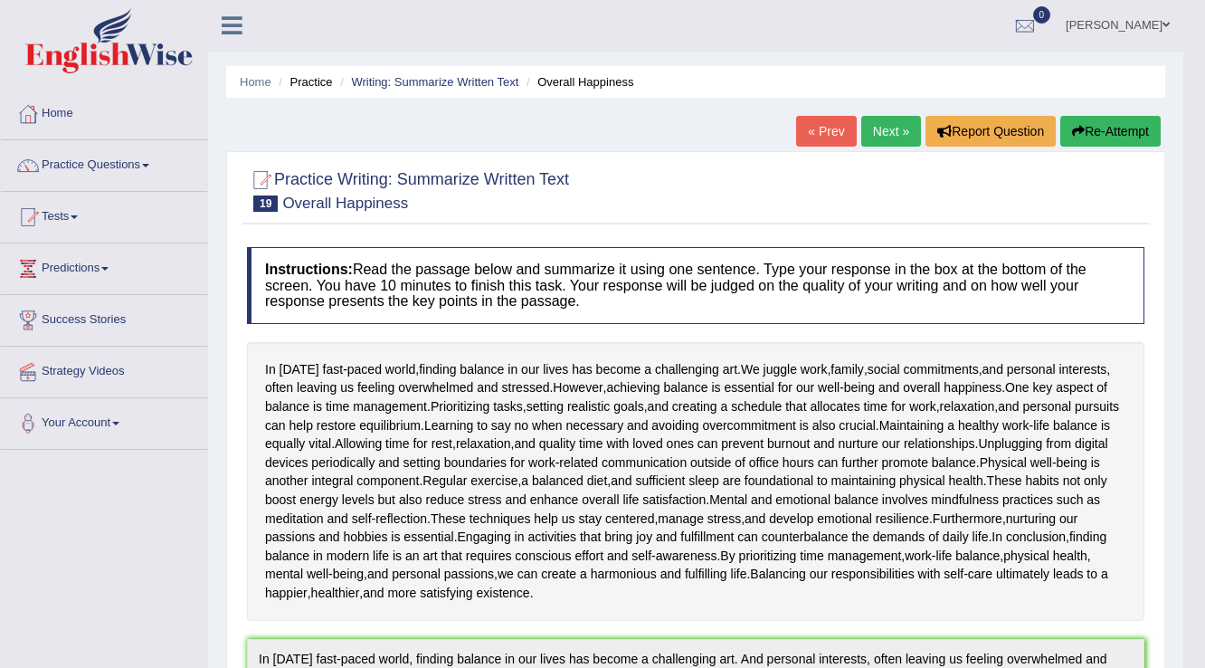
scroll to position [0, 0]
click at [880, 134] on link "Next »" at bounding box center [891, 132] width 60 height 31
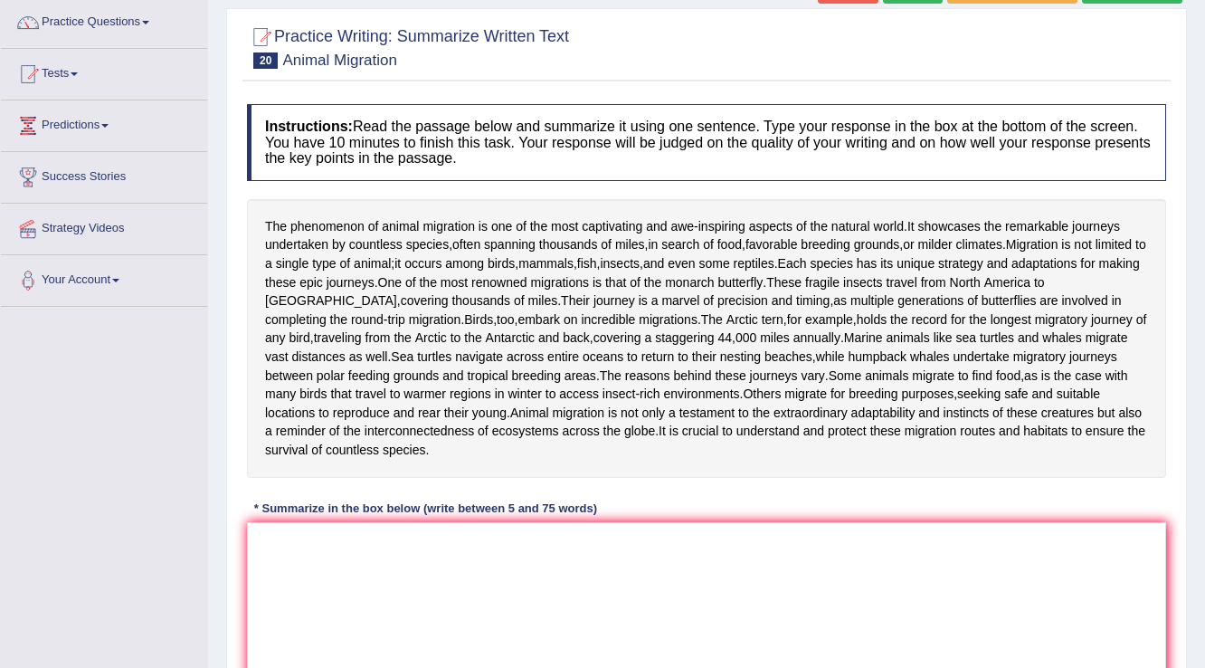
scroll to position [145, 0]
click at [539, 630] on textarea at bounding box center [706, 609] width 919 height 176
click at [539, 631] on textarea at bounding box center [706, 609] width 919 height 176
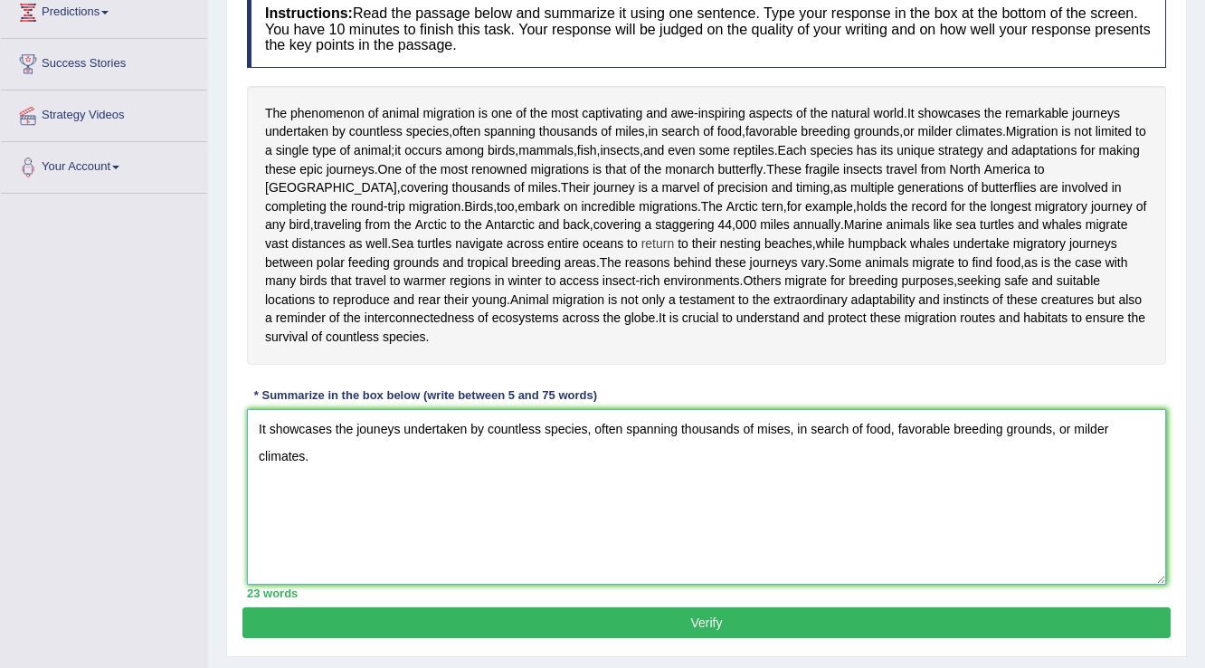
scroll to position [358, 0]
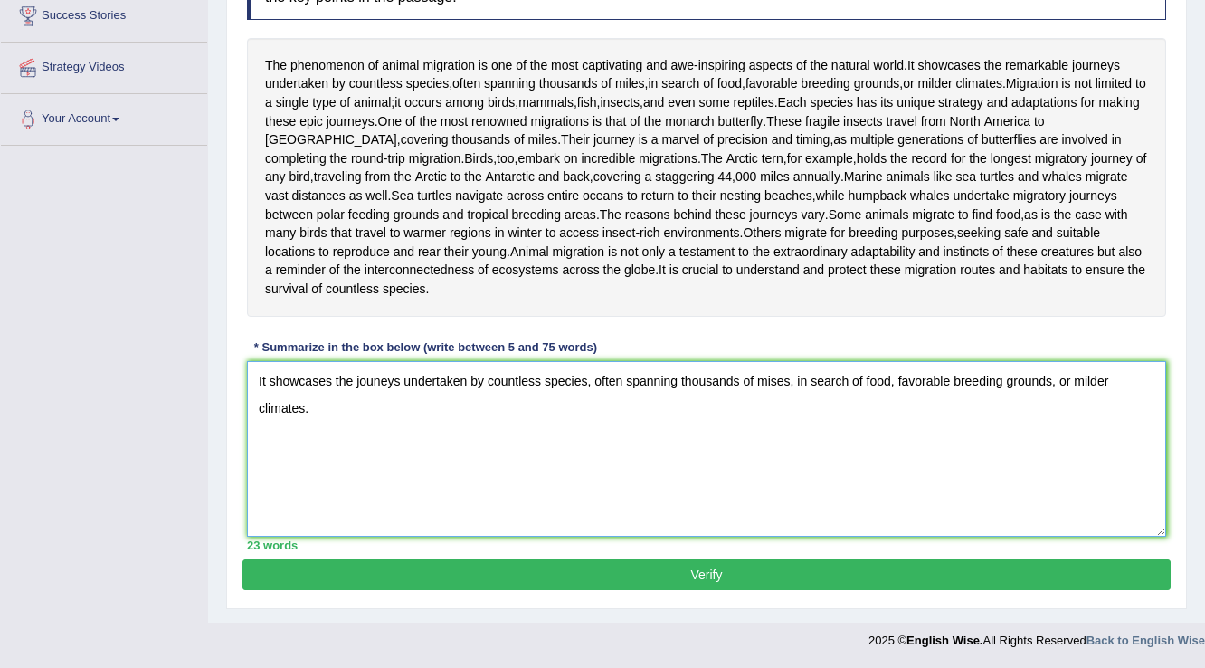
type textarea "It showcases the jouneys undertaken by countless species, often spanning thousa…"
click at [699, 575] on button "Verify" at bounding box center [707, 574] width 928 height 31
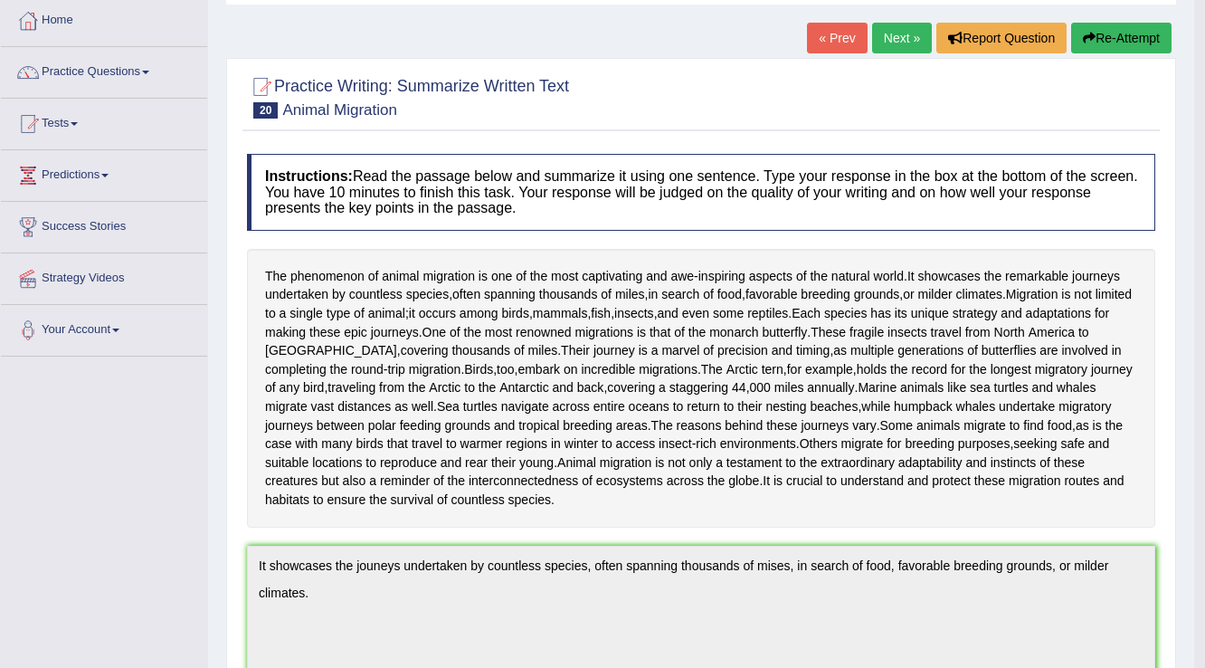
scroll to position [58, 0]
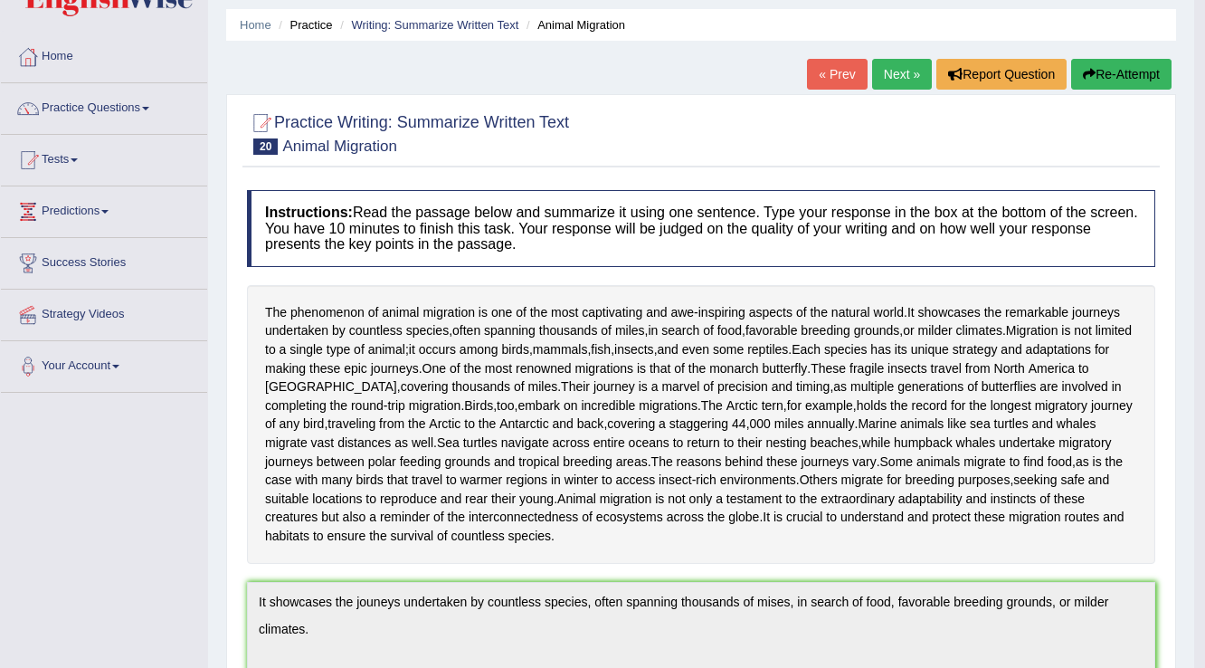
click at [890, 76] on link "Next »" at bounding box center [902, 74] width 60 height 31
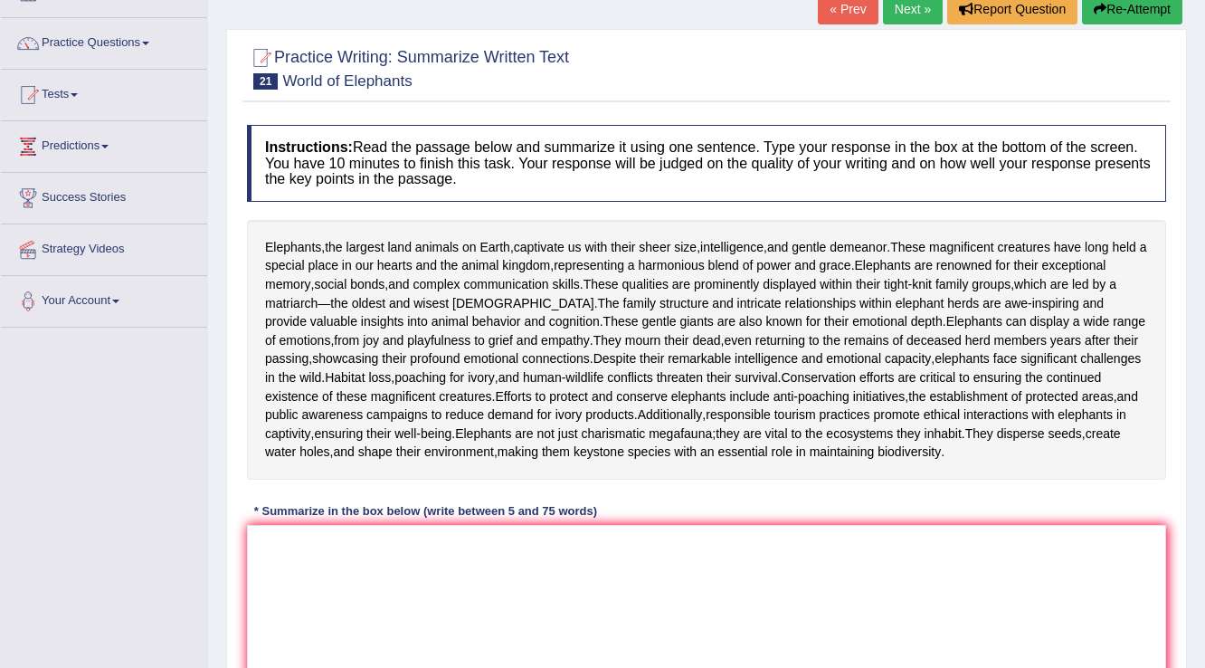
scroll to position [145, 0]
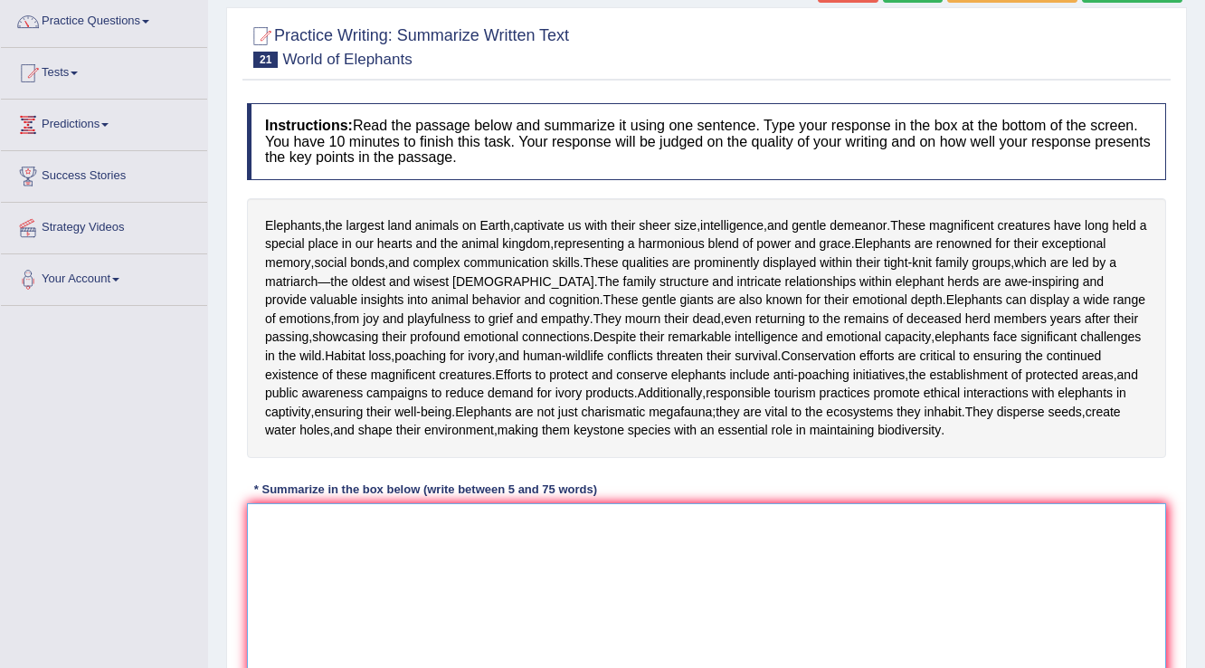
click at [391, 586] on textarea at bounding box center [706, 591] width 919 height 176
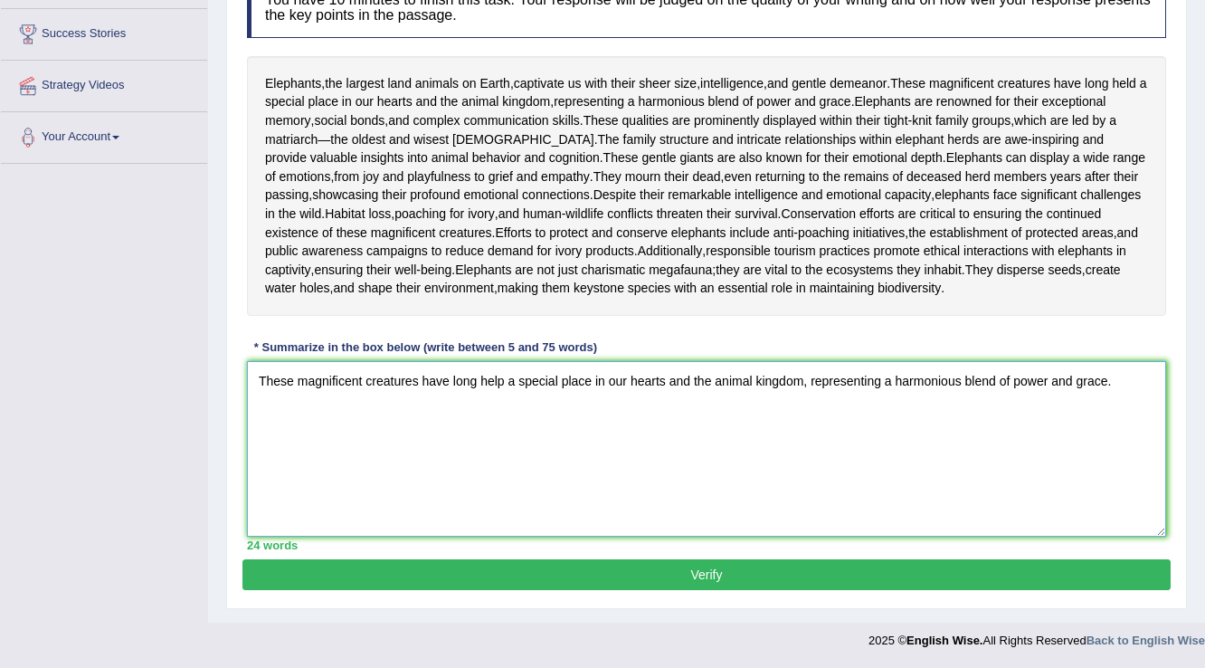
scroll to position [321, 0]
type textarea "These magnificent creatures have long help a special place in our hearts and th…"
click at [705, 574] on button "Verify" at bounding box center [707, 574] width 928 height 31
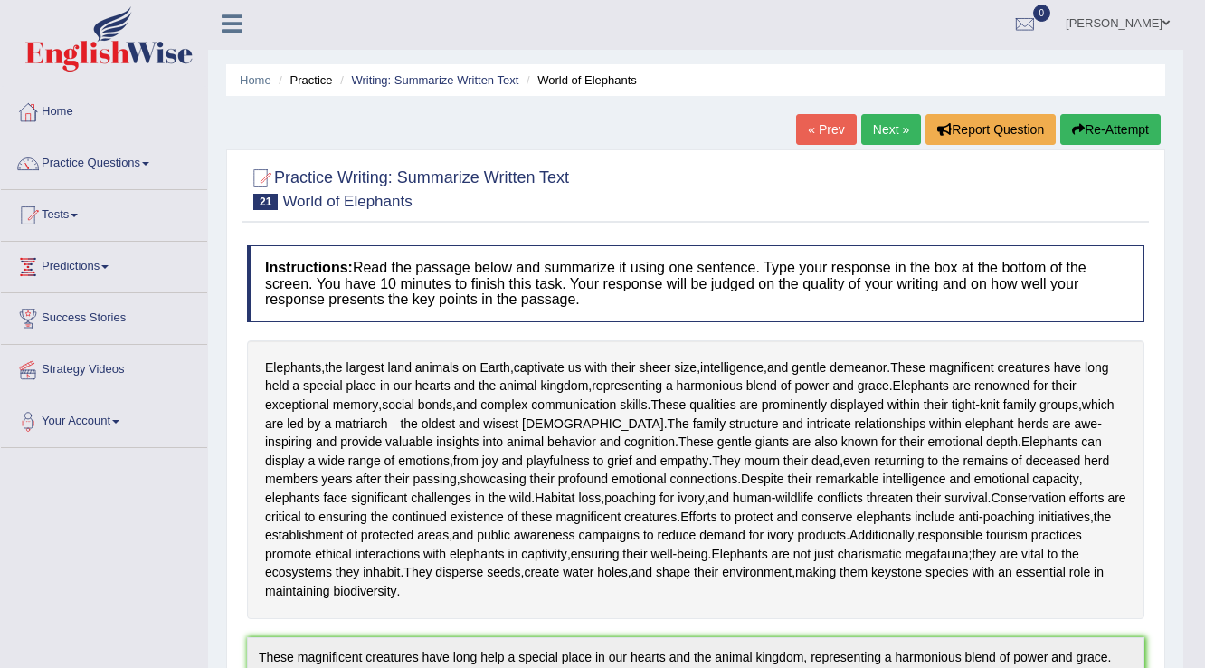
scroll to position [0, 0]
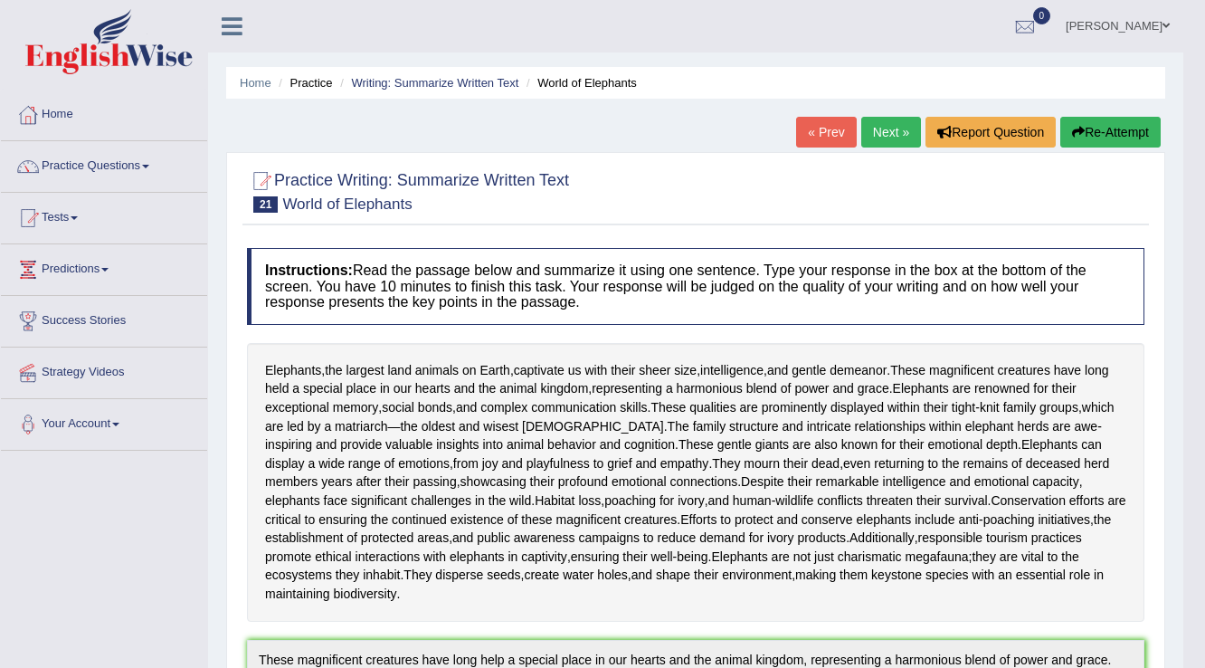
click at [877, 123] on link "Next »" at bounding box center [891, 132] width 60 height 31
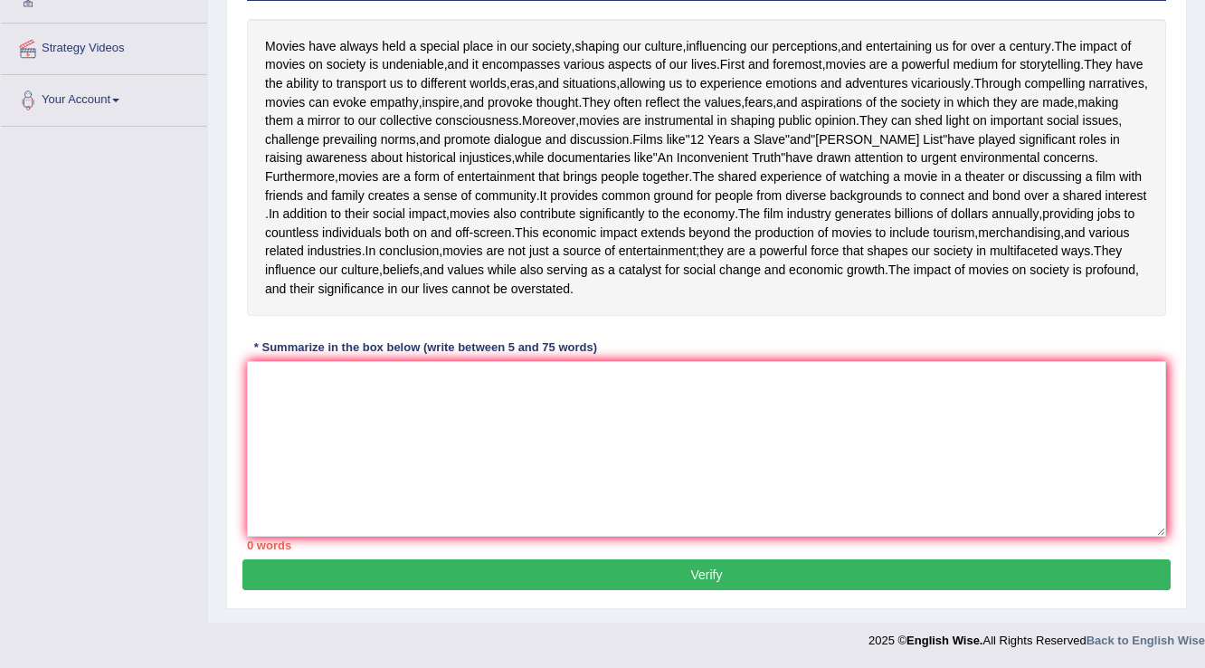
scroll to position [470, 0]
click at [284, 394] on textarea at bounding box center [706, 449] width 919 height 176
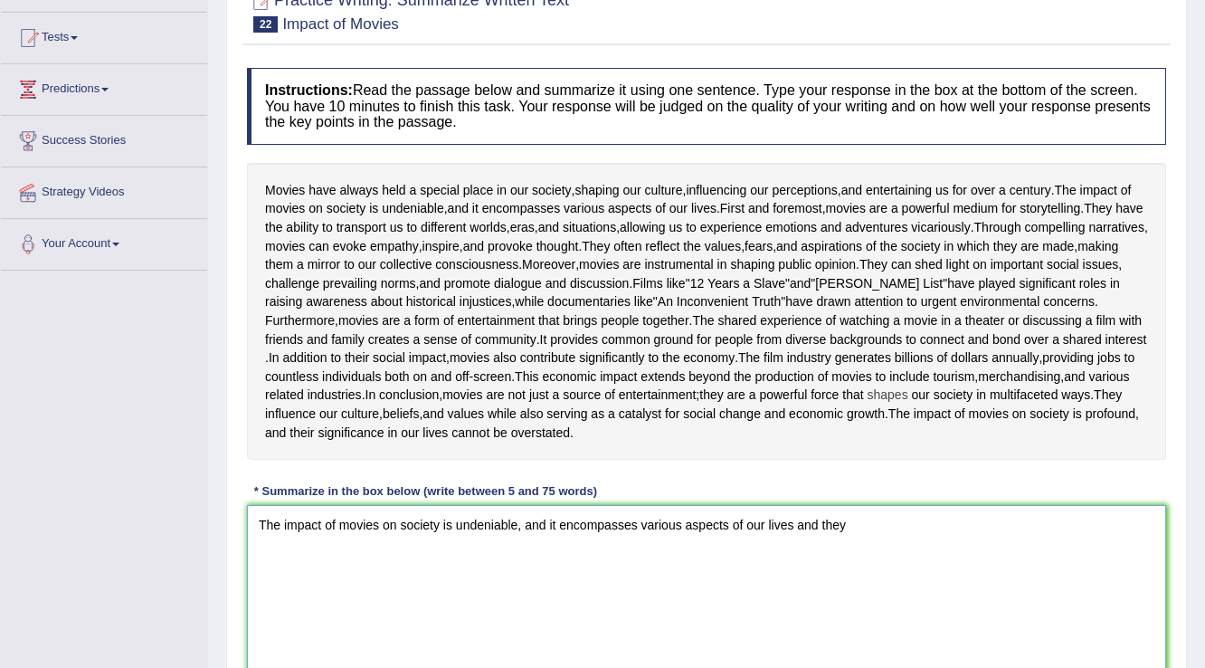
scroll to position [252, 0]
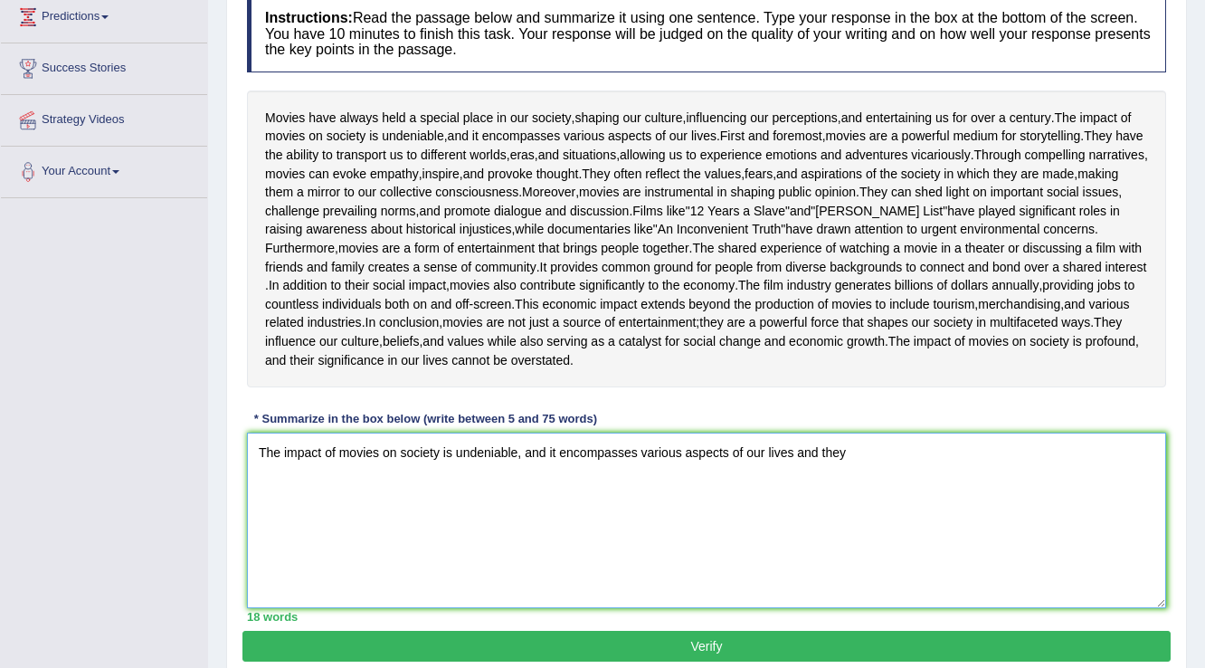
click at [793, 601] on textarea "The impact of movies on society is undeniable, and it encompasses various aspec…" at bounding box center [706, 521] width 919 height 176
click at [862, 599] on textarea "The impact of movies on society is undeniable, and it encompasses various aspec…" at bounding box center [706, 521] width 919 height 176
click at [865, 601] on textarea "The impact of movies on society is undeniable, and it encompasses various aspec…" at bounding box center [706, 521] width 919 height 176
click at [854, 601] on textarea "The impact of movies on society is undeniable, and it encompasses various aspec…" at bounding box center [706, 521] width 919 height 176
click at [861, 599] on textarea "The impact of movies on society is undeniable, and it encompasses various aspec…" at bounding box center [706, 521] width 919 height 176
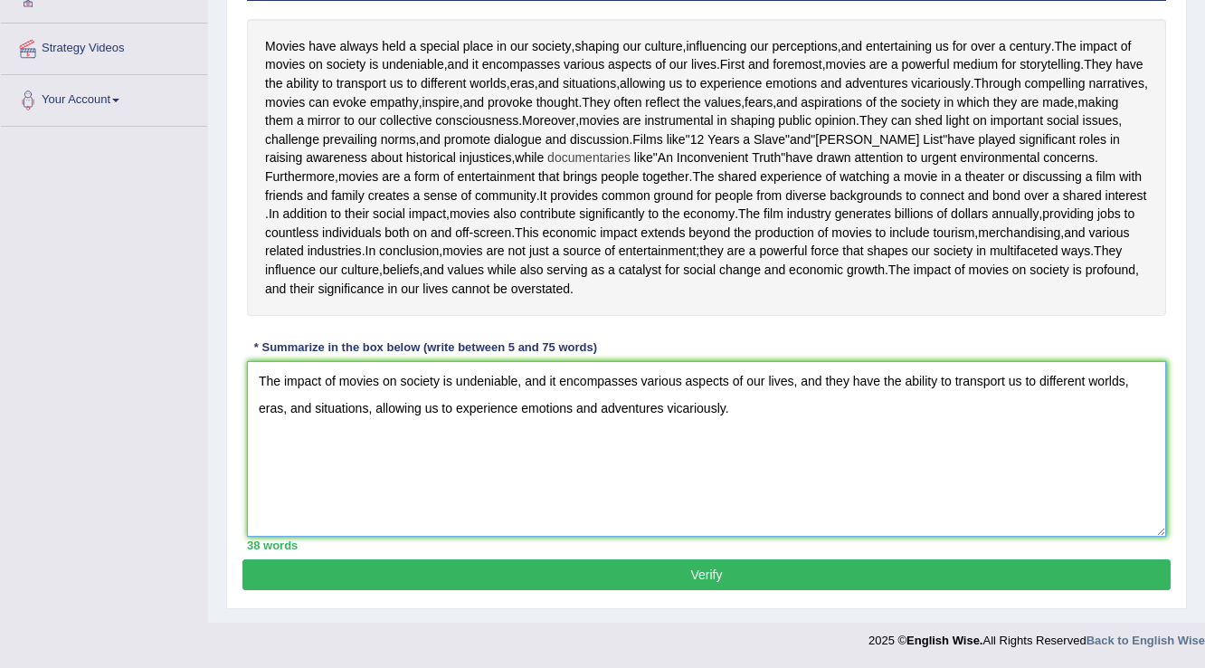
scroll to position [397, 0]
type textarea "The impact of movies on society is undeniable, and it encompasses various aspec…"
click at [708, 590] on button "Verify" at bounding box center [707, 574] width 928 height 31
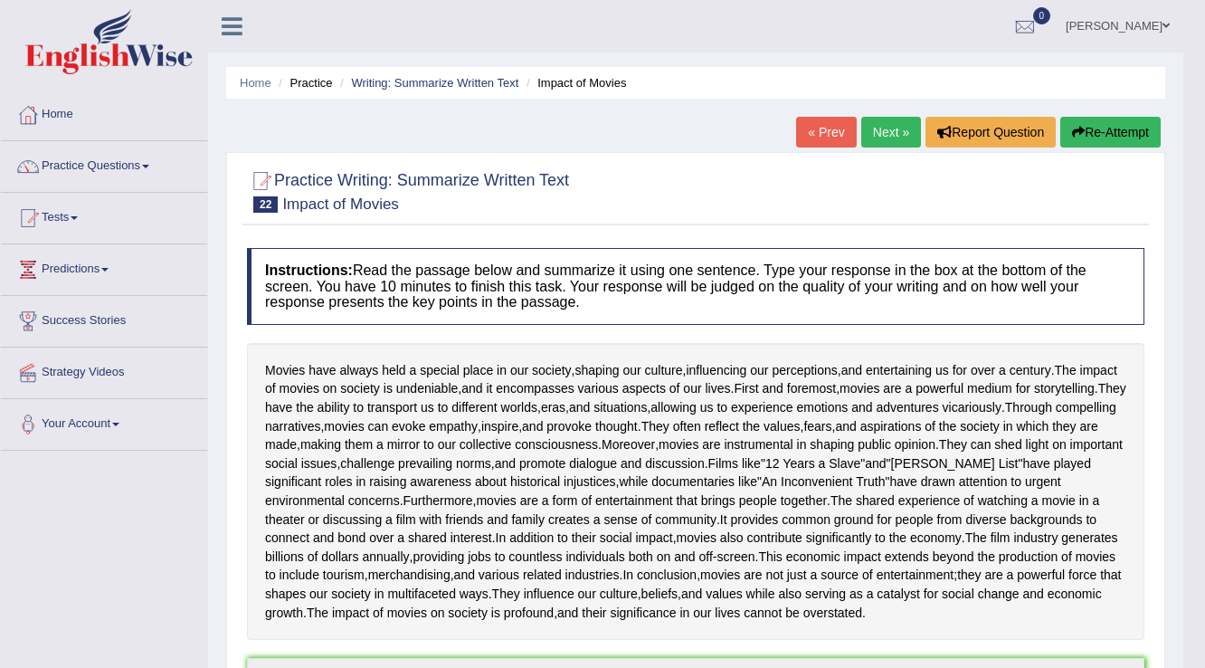
scroll to position [0, 0]
click at [888, 130] on link "Next »" at bounding box center [891, 132] width 60 height 31
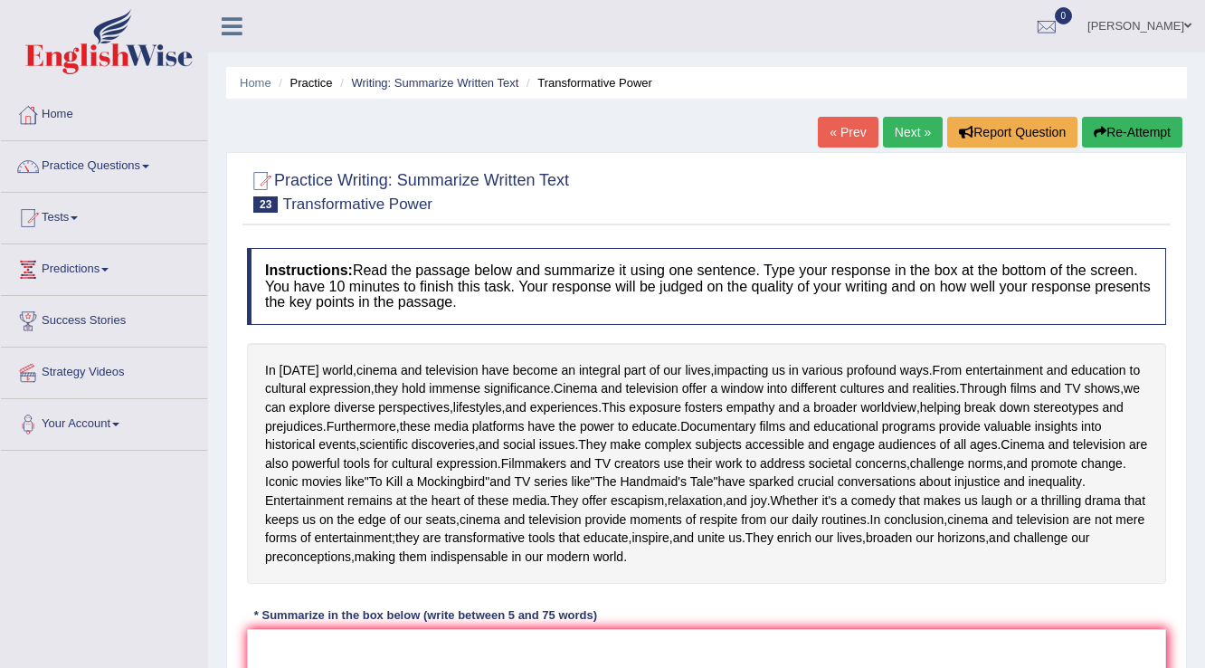
click at [907, 127] on link "Next »" at bounding box center [913, 132] width 60 height 31
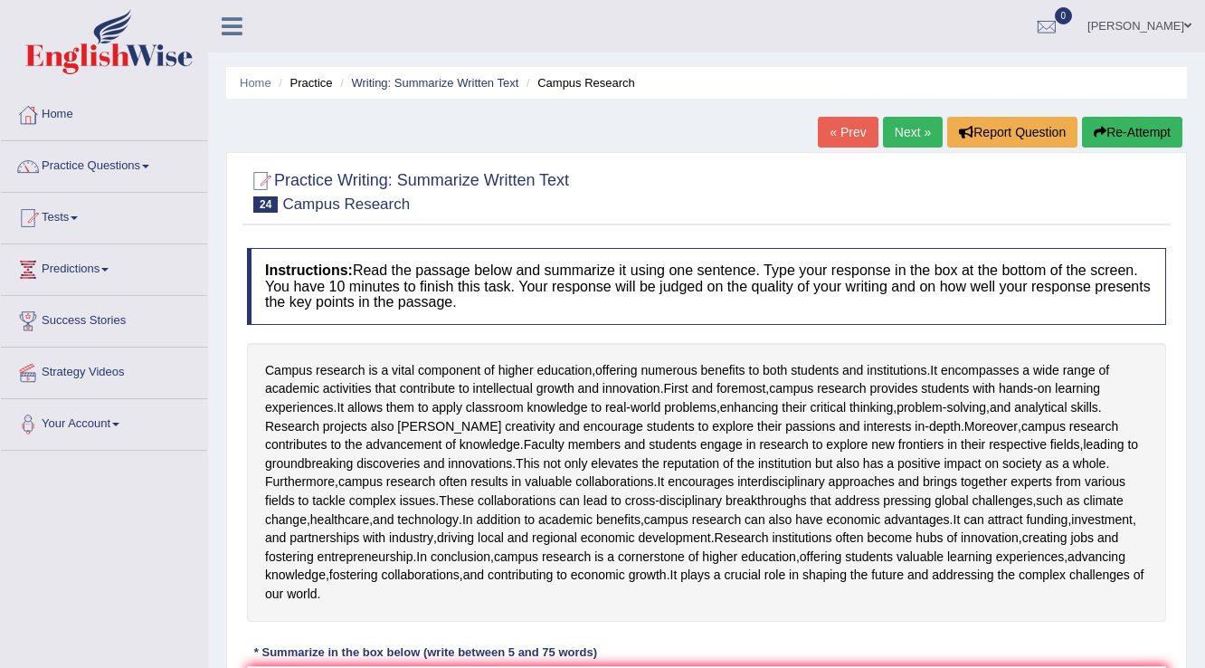
click at [909, 137] on link "Next »" at bounding box center [913, 132] width 60 height 31
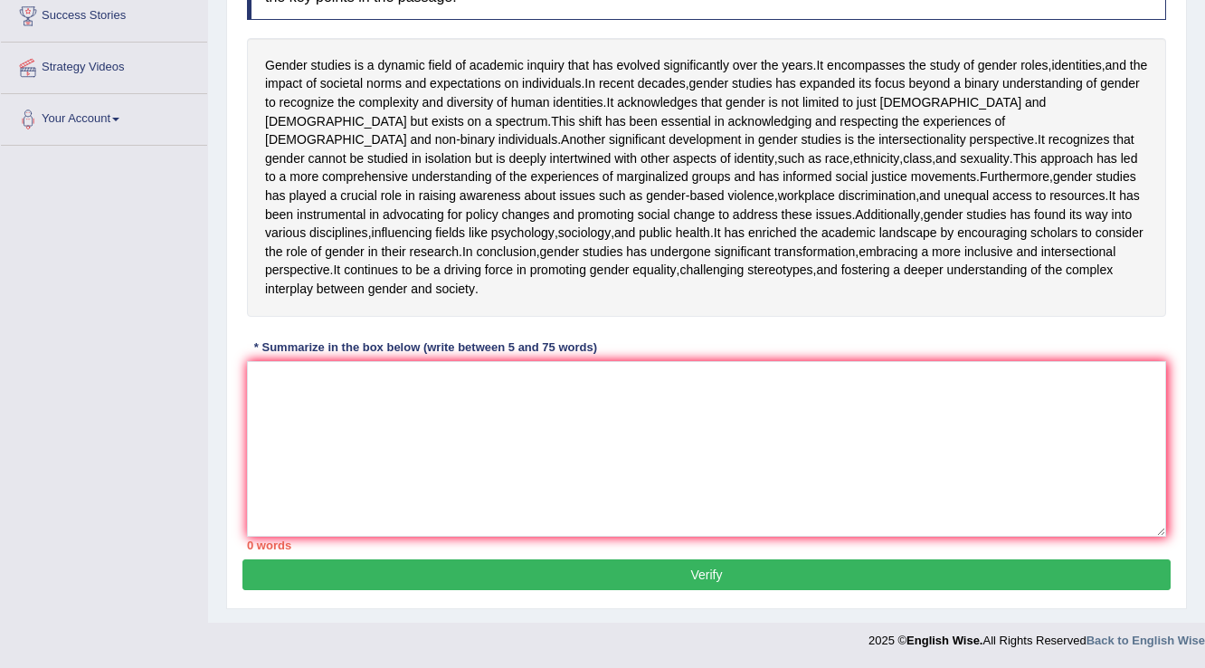
scroll to position [362, 0]
click at [368, 537] on textarea at bounding box center [706, 449] width 919 height 176
drag, startPoint x: 306, startPoint y: 473, endPoint x: 315, endPoint y: 462, distance: 14.1
click at [309, 474] on textarea at bounding box center [706, 449] width 919 height 176
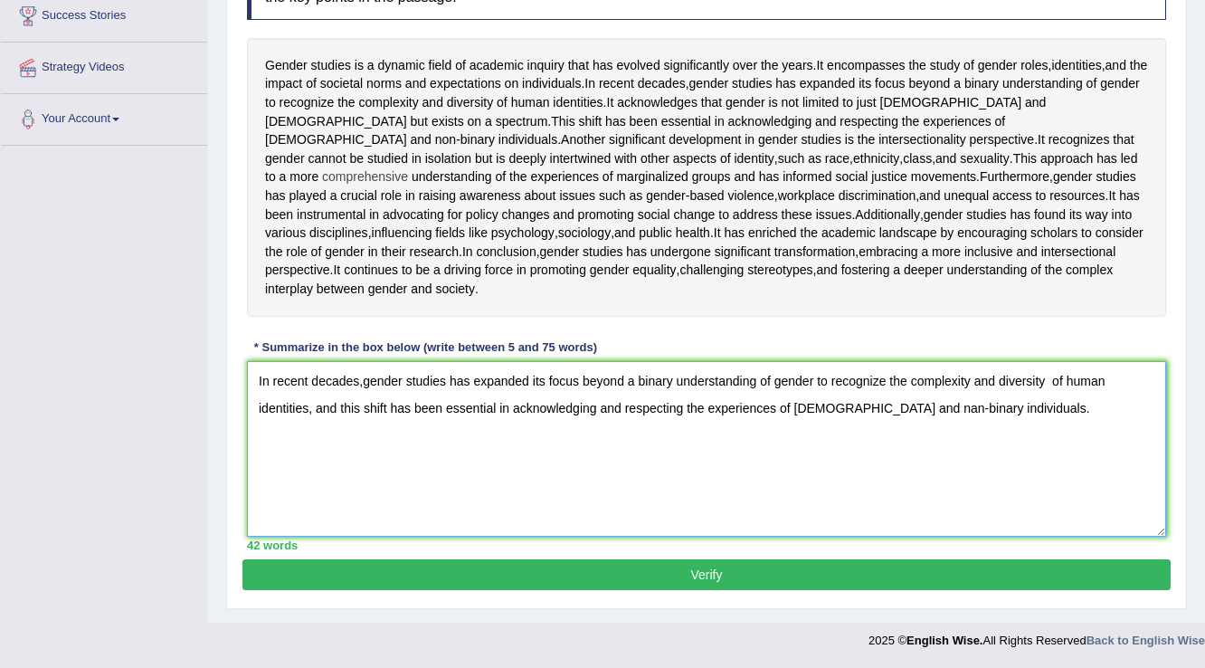
scroll to position [433, 0]
type textarea "In recent decades,gender studies has expanded its focus beyond a binary underst…"
click at [707, 577] on button "Verify" at bounding box center [707, 574] width 928 height 31
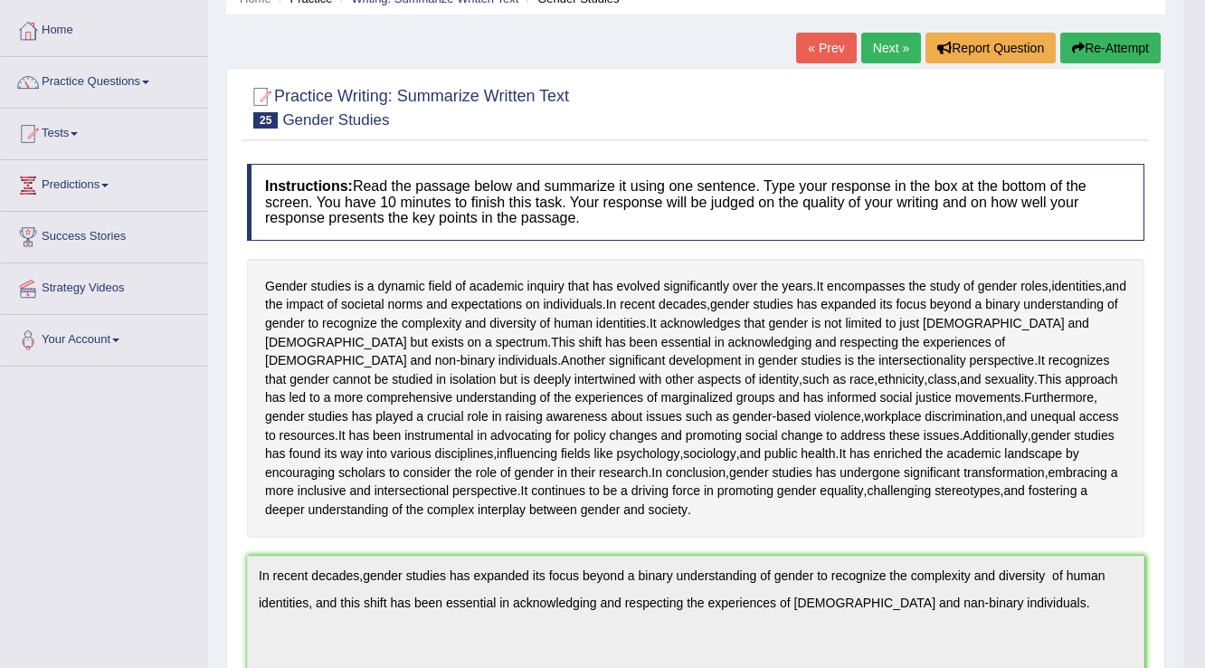
scroll to position [78, 0]
